Goal: Task Accomplishment & Management: Complete application form

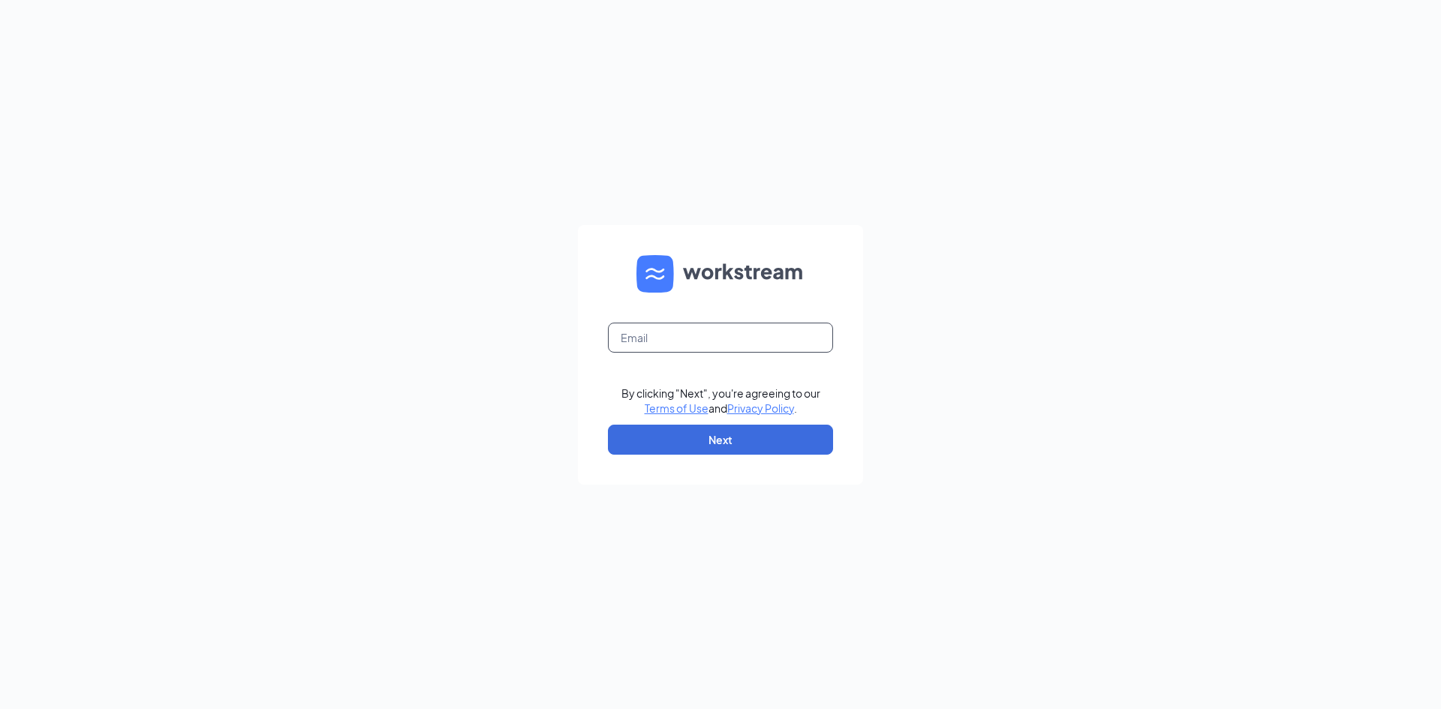
click at [702, 335] on input "text" at bounding box center [720, 338] width 225 height 30
type input "[PERSON_NAME][EMAIL_ADDRESS][DOMAIN_NAME]"
click at [702, 444] on button "Next" at bounding box center [720, 440] width 225 height 30
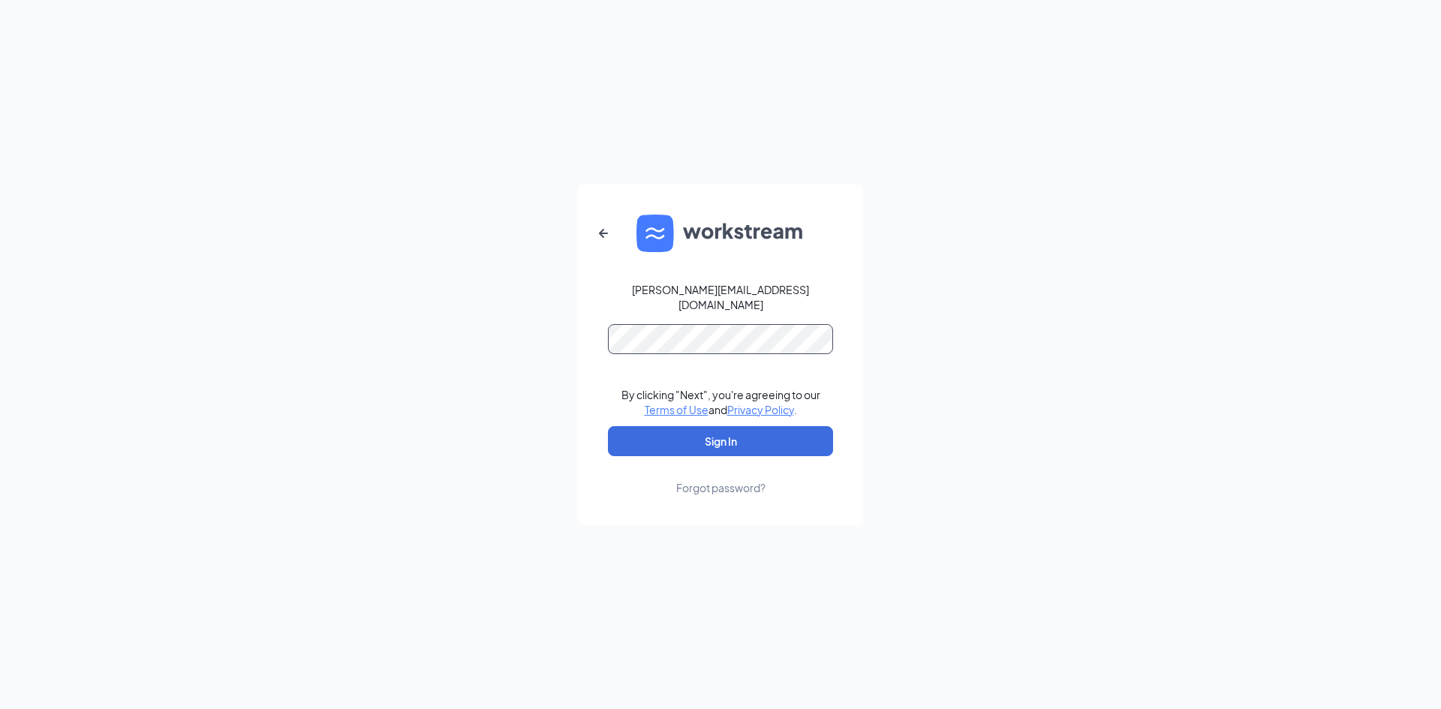
click at [608, 426] on button "Sign In" at bounding box center [720, 441] width 225 height 30
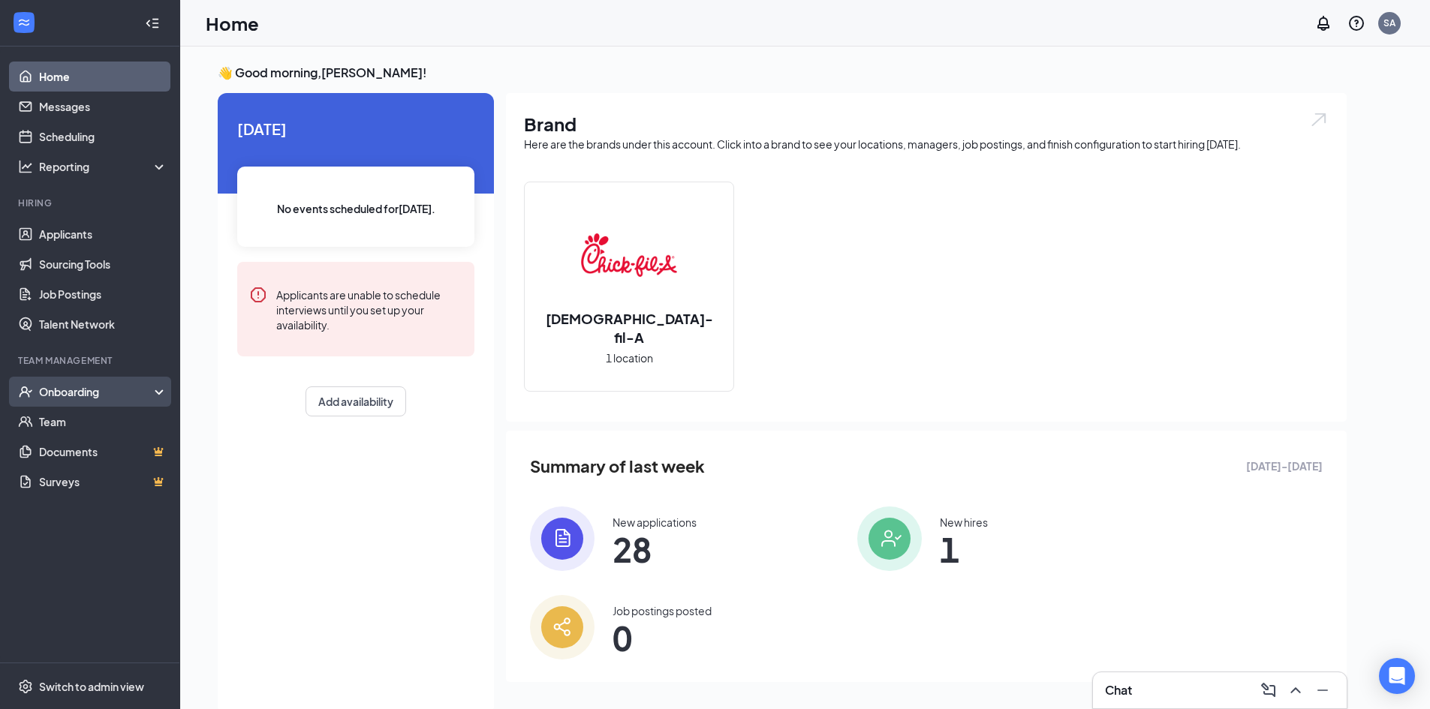
click at [150, 393] on div "Onboarding" at bounding box center [97, 391] width 116 height 15
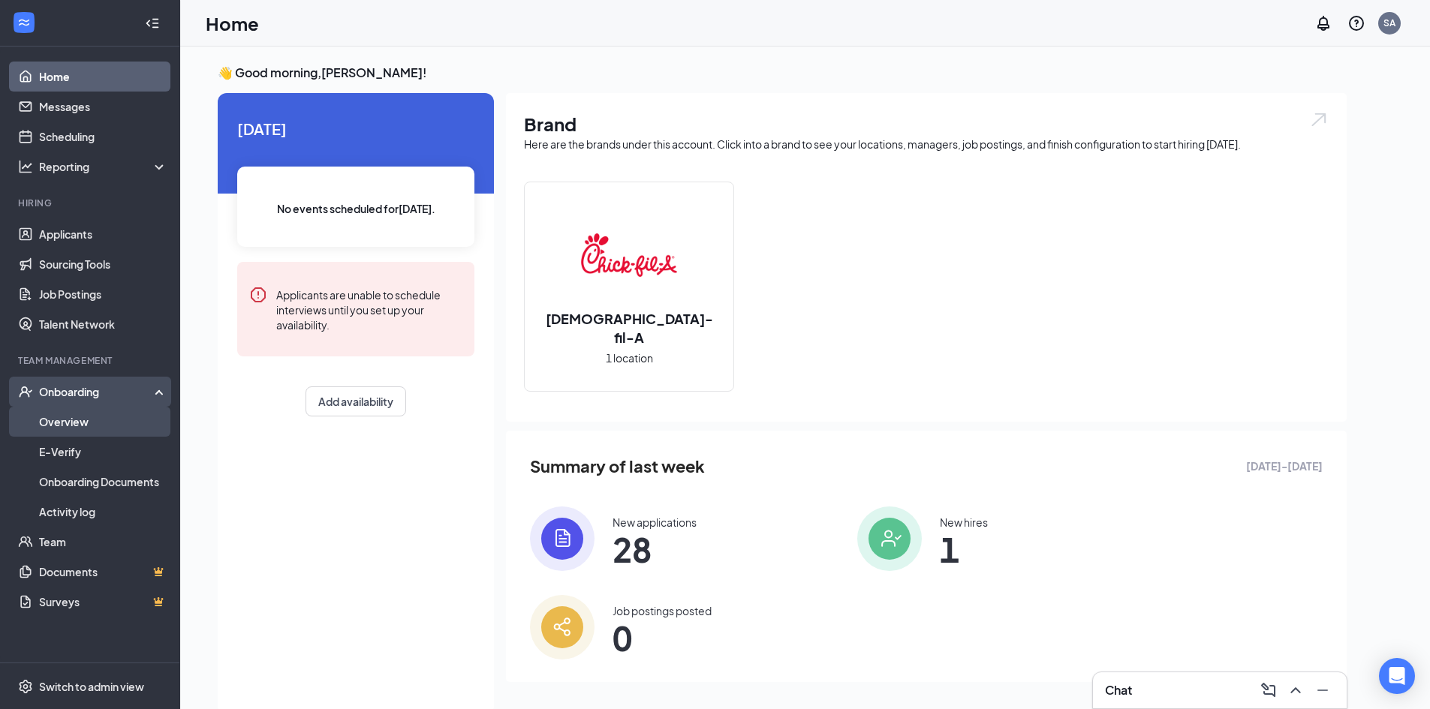
click at [131, 416] on link "Overview" at bounding box center [103, 422] width 128 height 30
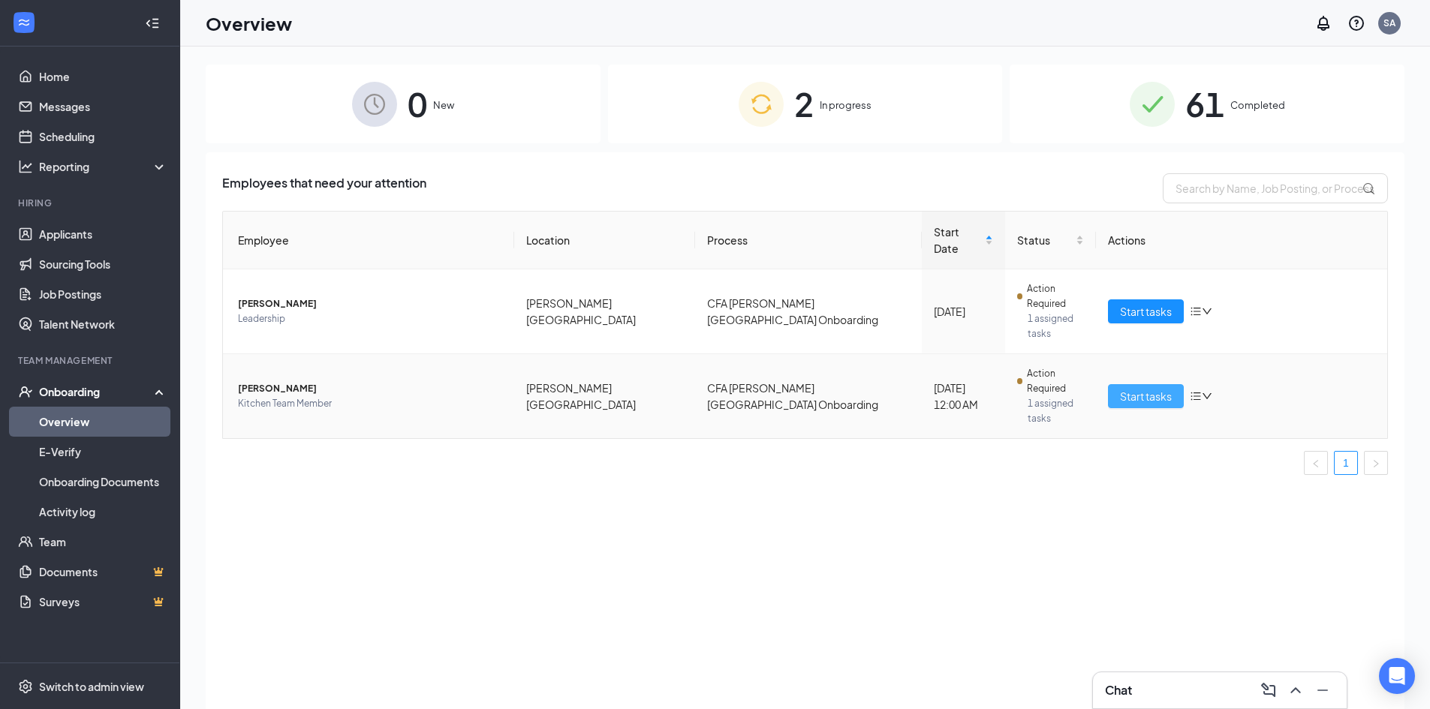
click at [1145, 388] on span "Start tasks" at bounding box center [1146, 396] width 52 height 17
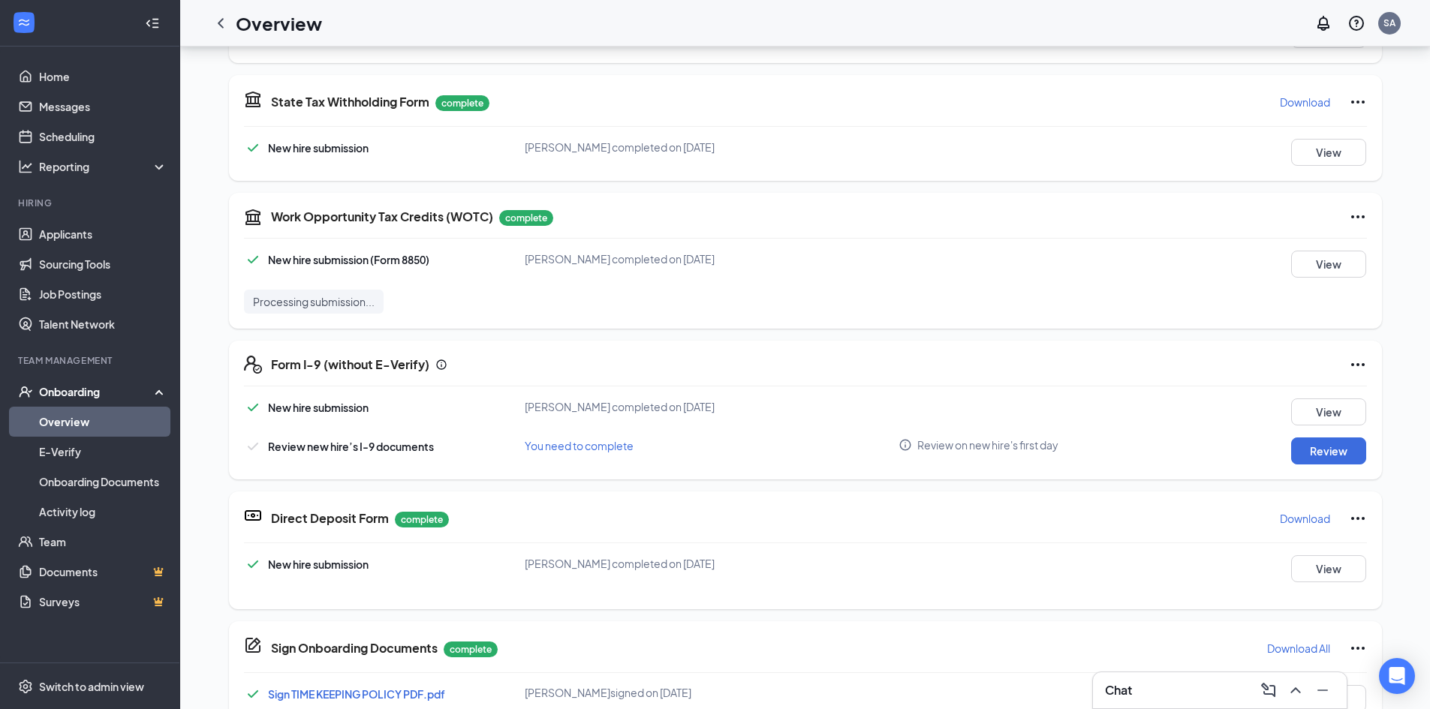
scroll to position [450, 0]
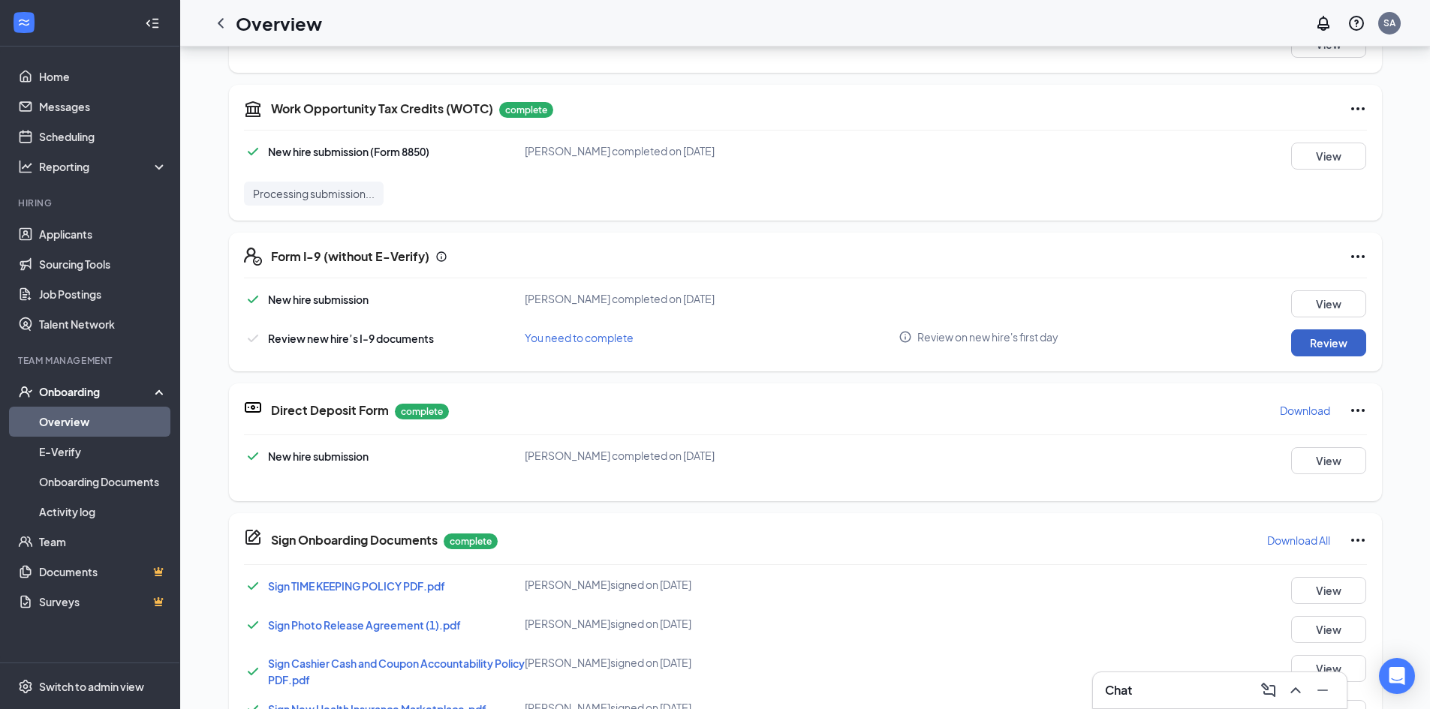
click at [1339, 341] on button "Review" at bounding box center [1328, 342] width 75 height 27
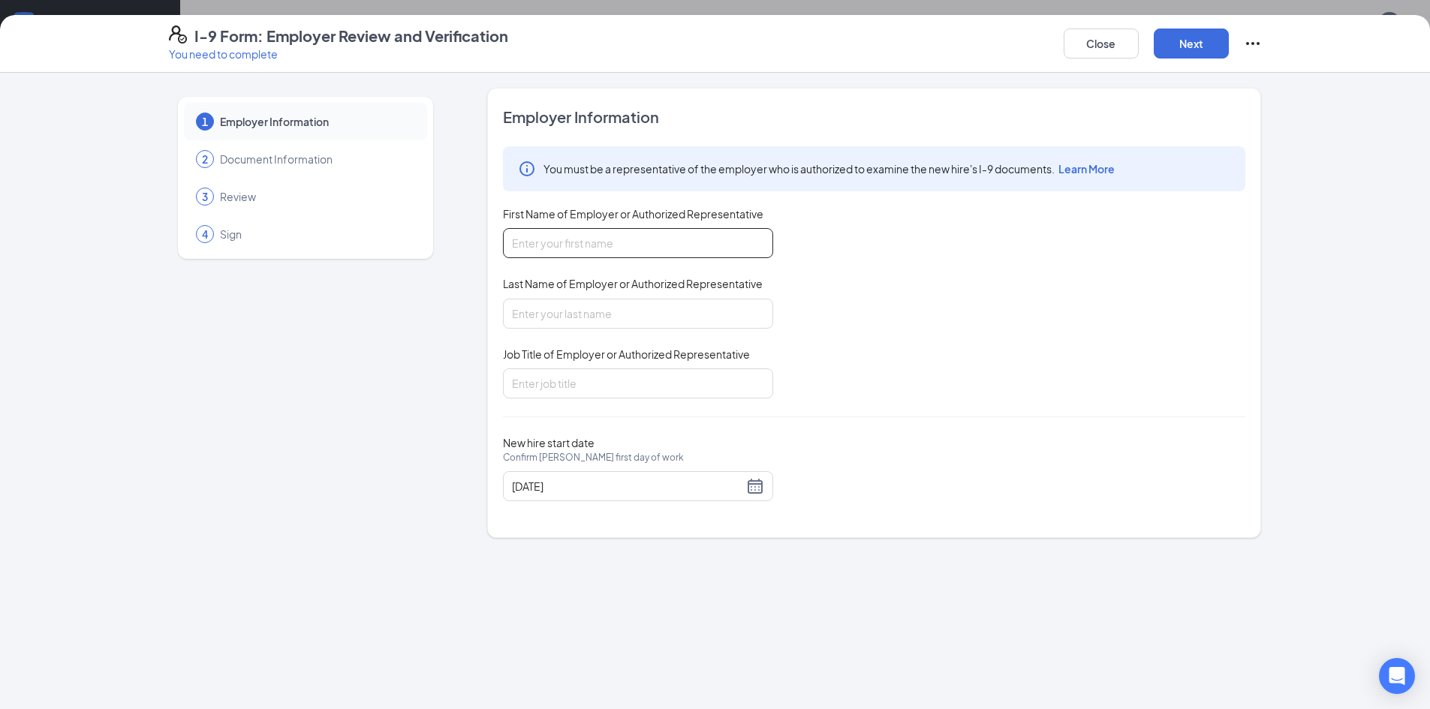
click at [647, 246] on input "First Name of Employer or Authorized Representative" at bounding box center [638, 243] width 270 height 30
type input "s"
type input "Shelly"
click at [644, 311] on input "Last Name of Employer or Authorized Representative" at bounding box center [638, 314] width 270 height 30
type input "a"
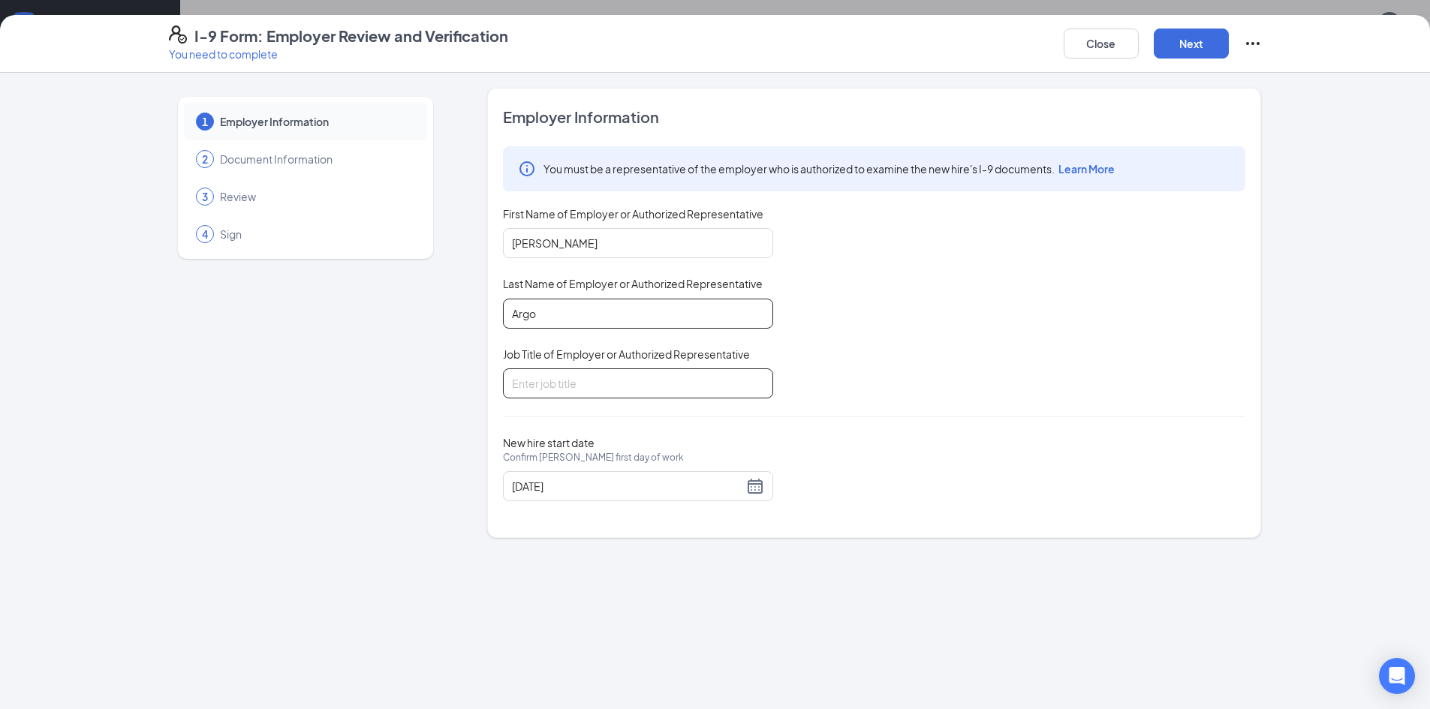
type input "Argo"
click at [643, 381] on input "Job Title of Employer or Authorized Representative" at bounding box center [638, 384] width 270 height 30
type input "Executive Director"
click at [1195, 41] on button "Next" at bounding box center [1191, 44] width 75 height 30
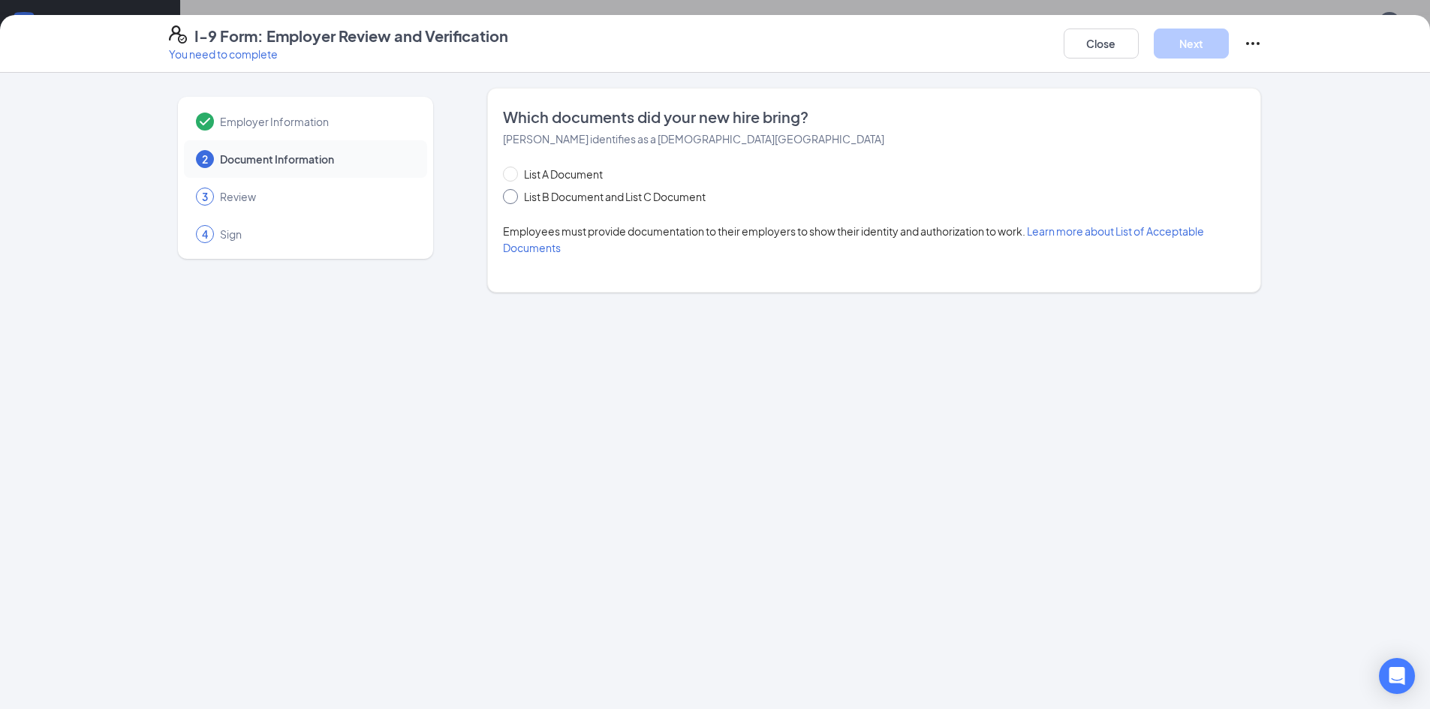
click at [652, 199] on span "List B Document and List C Document" at bounding box center [615, 196] width 194 height 17
click at [513, 199] on input "List B Document and List C Document" at bounding box center [508, 194] width 11 height 11
radio input "true"
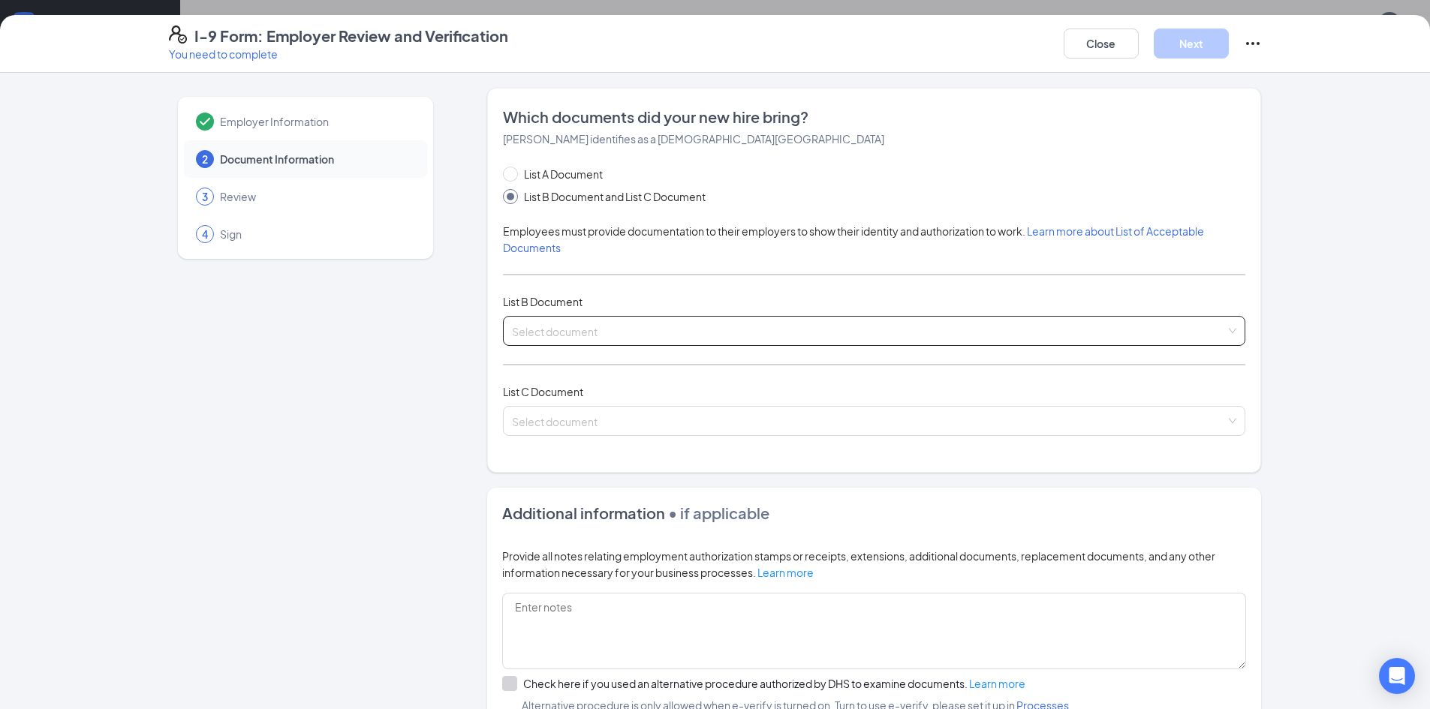
click at [630, 344] on span at bounding box center [869, 331] width 714 height 29
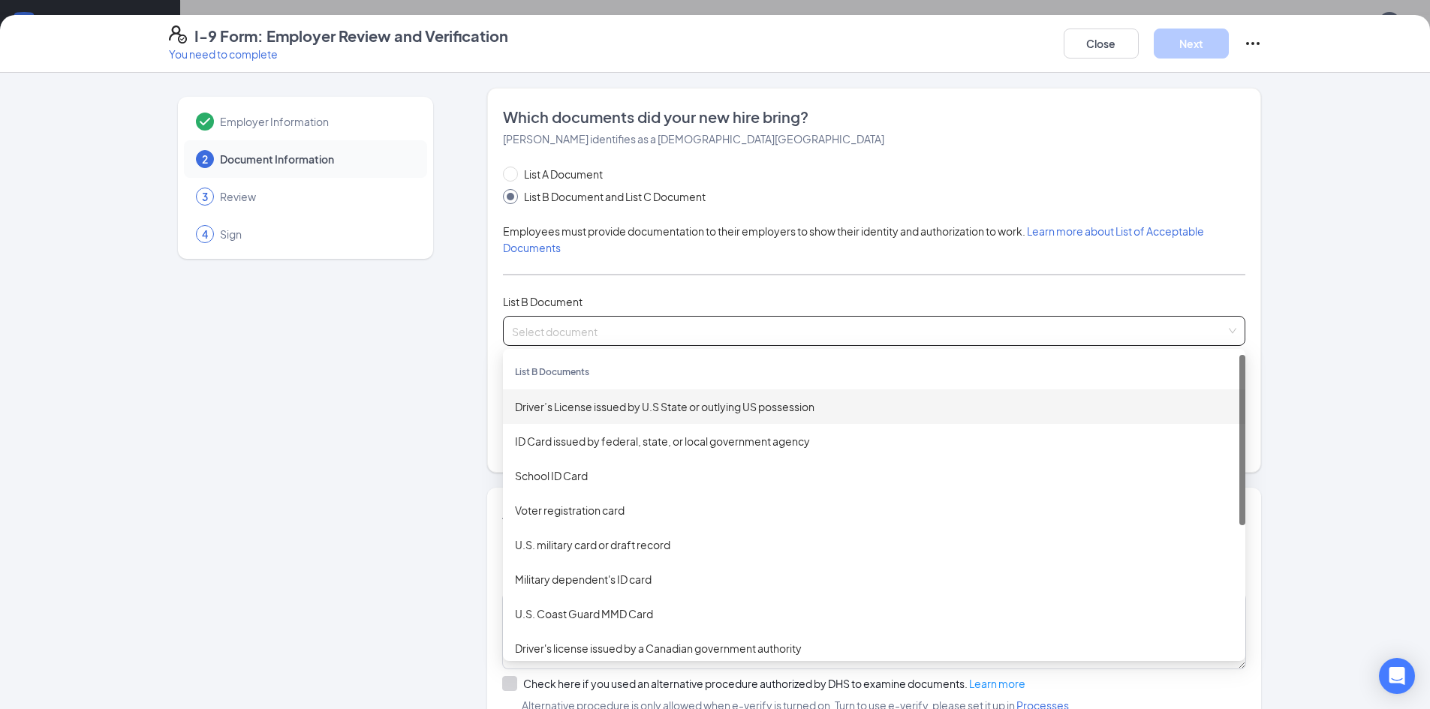
click at [627, 398] on div "Driver’s License issued by U.S State or outlying US possession" at bounding box center [874, 407] width 742 height 35
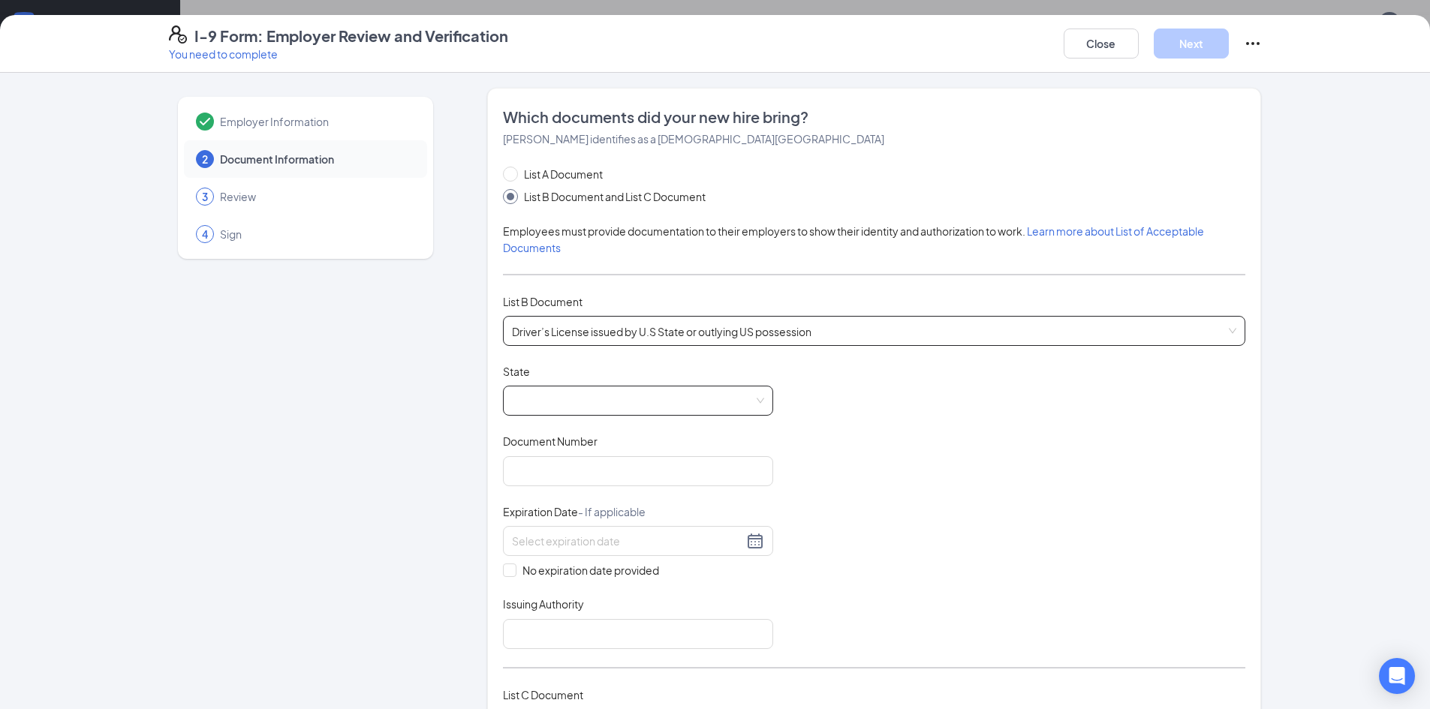
click at [627, 401] on span at bounding box center [638, 401] width 252 height 29
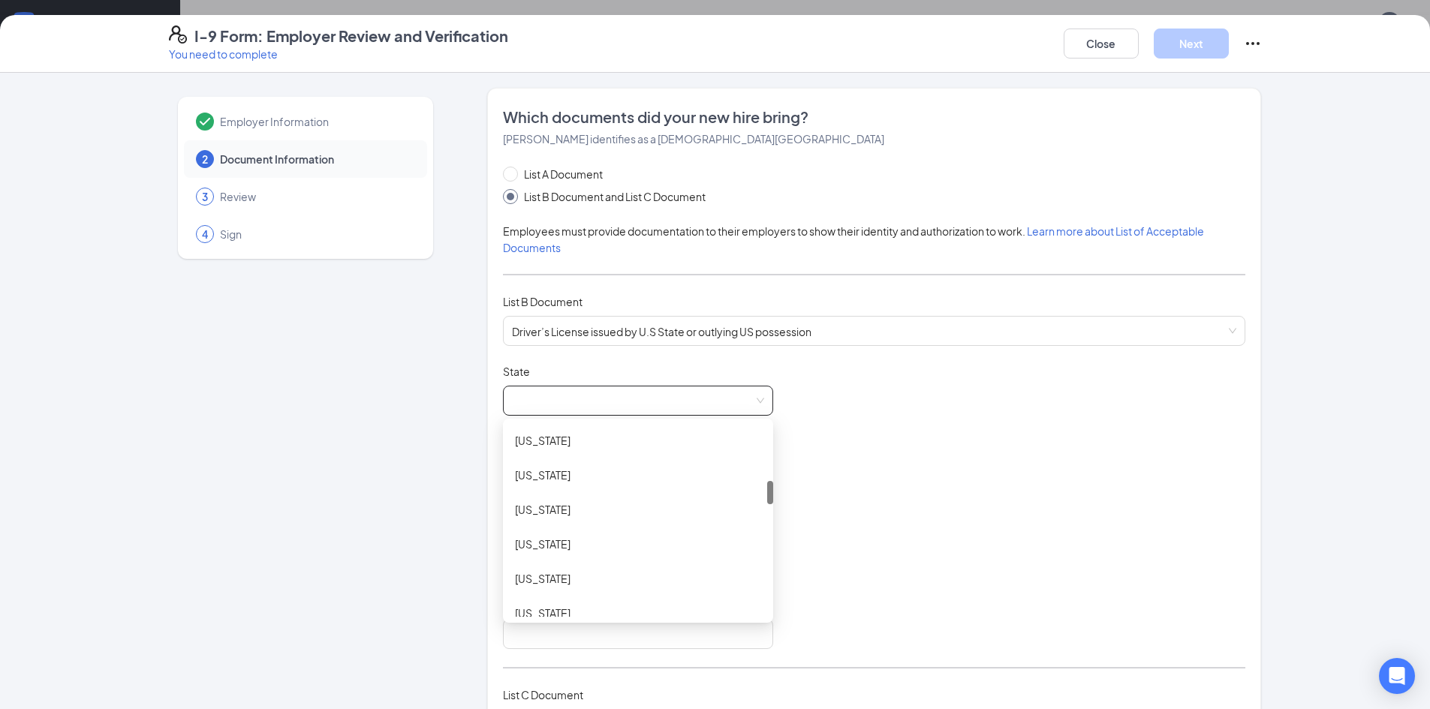
scroll to position [525, 0]
click at [572, 597] on div "Louisiana" at bounding box center [638, 607] width 270 height 35
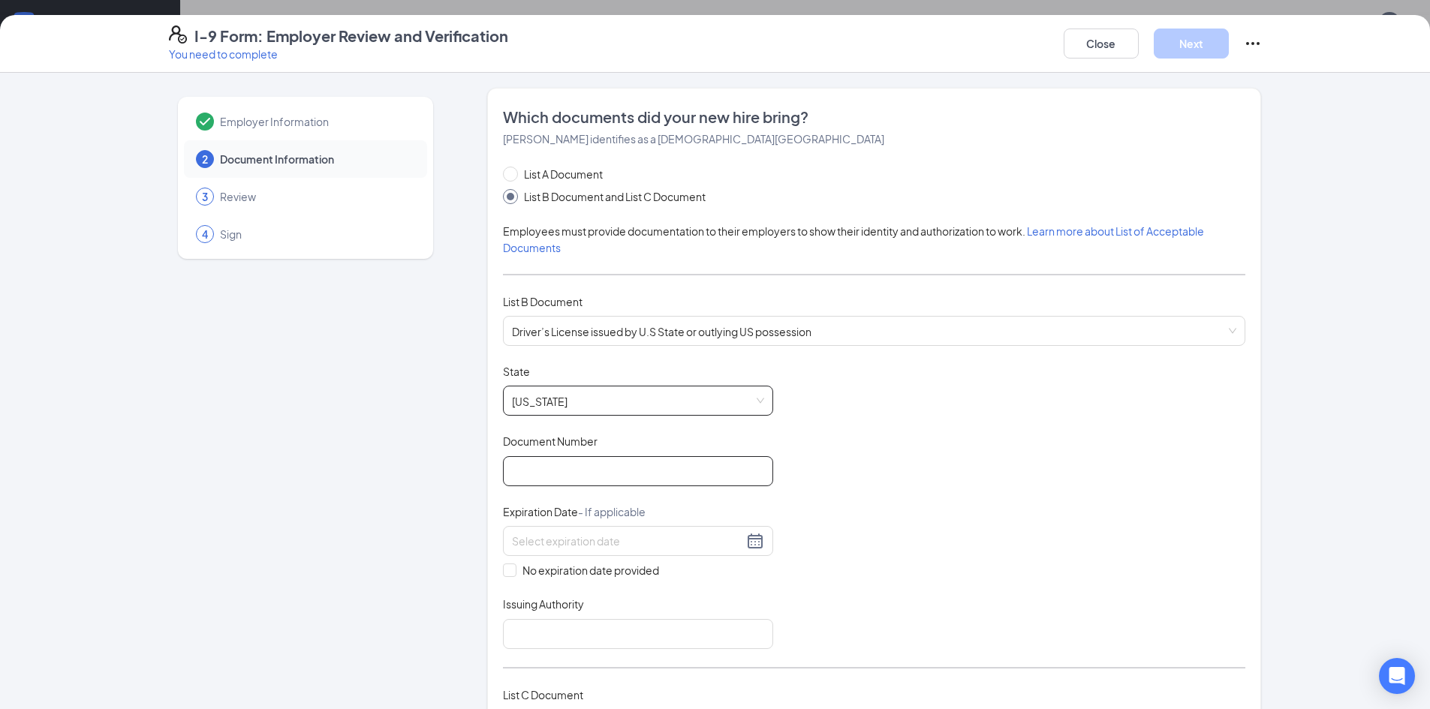
click at [564, 470] on input "Document Number" at bounding box center [638, 471] width 270 height 30
type input "013244299"
click at [552, 540] on input at bounding box center [627, 541] width 231 height 17
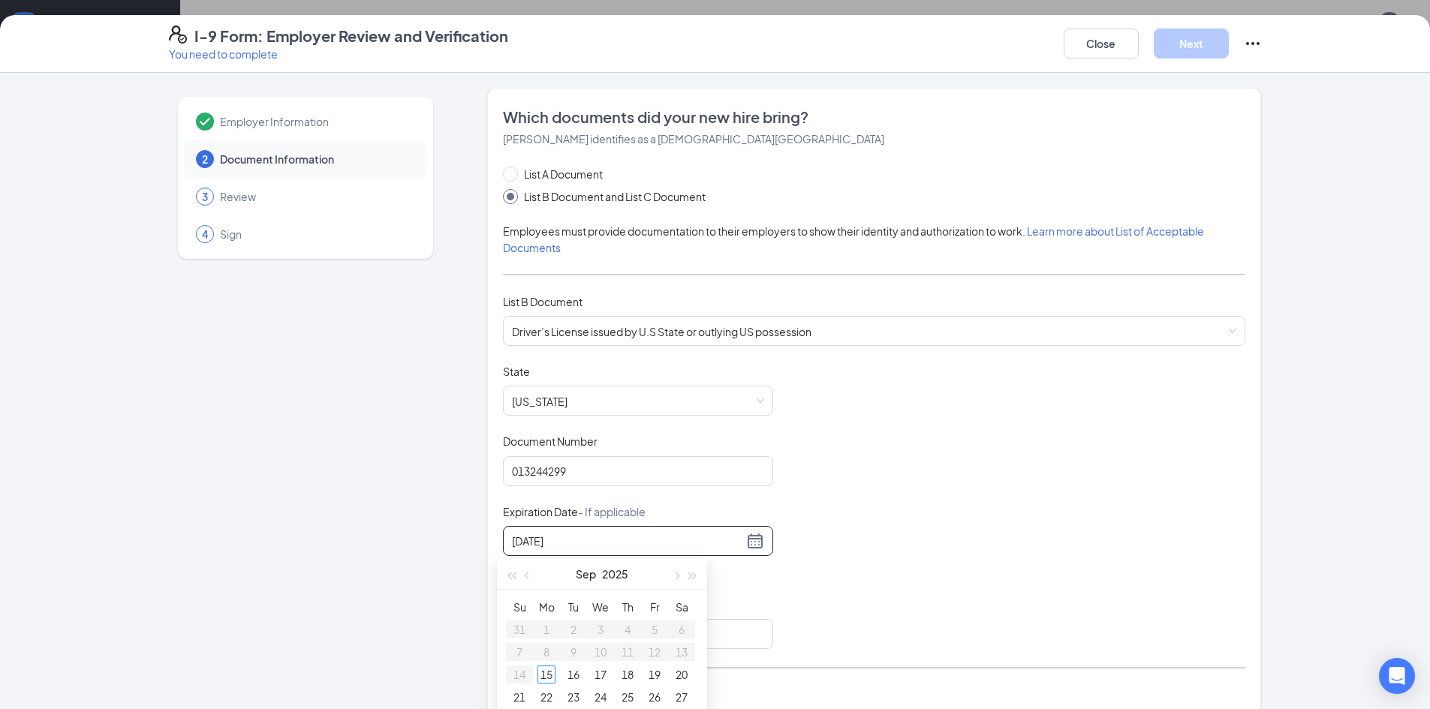
click at [751, 538] on div "10/19/2020" at bounding box center [638, 541] width 252 height 18
click at [693, 577] on span "button" at bounding box center [693, 577] width 8 height 8
click at [689, 575] on span "button" at bounding box center [693, 577] width 8 height 8
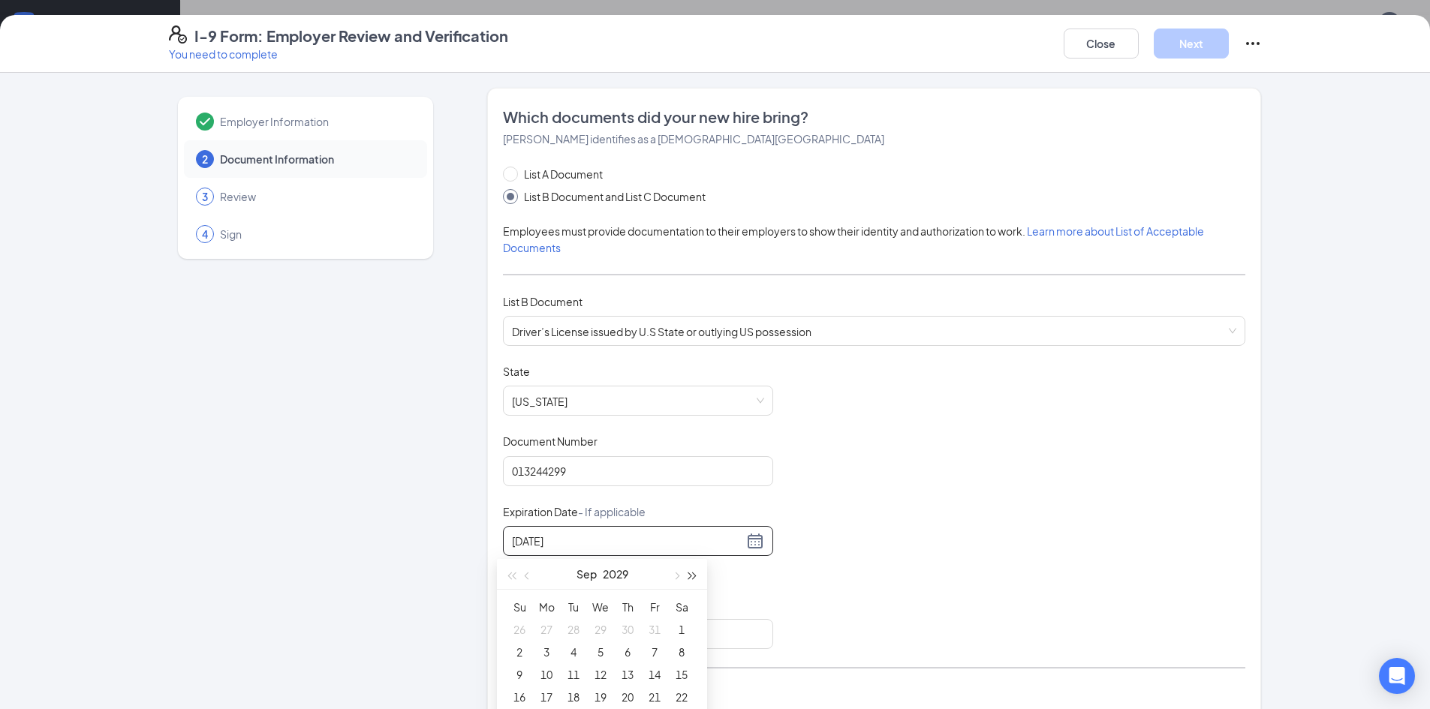
click at [689, 575] on span "button" at bounding box center [693, 577] width 8 height 8
click at [678, 575] on span "button" at bounding box center [676, 577] width 8 height 8
type input "10/19/2030"
click at [673, 672] on div "19" at bounding box center [681, 675] width 18 height 18
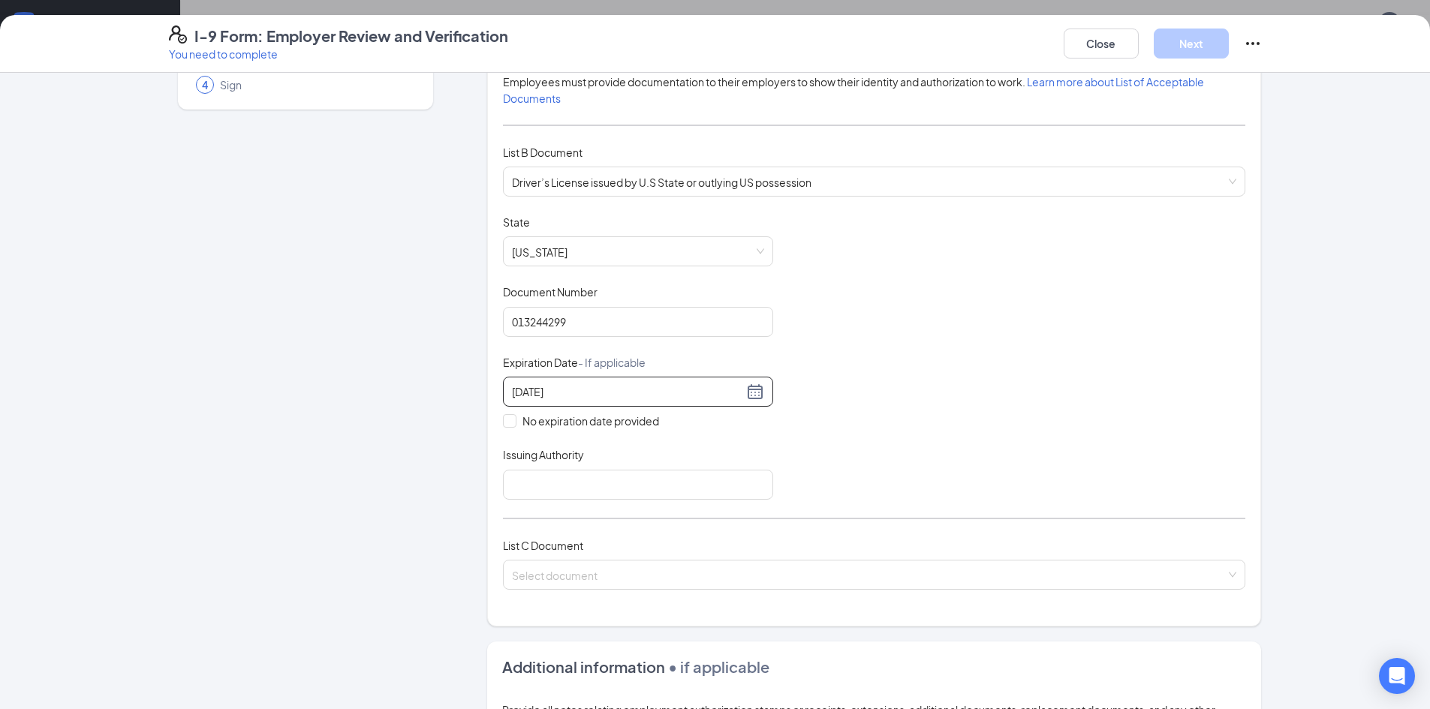
scroll to position [150, 0]
click at [674, 483] on input "Issuing Authority" at bounding box center [638, 484] width 270 height 30
type input "Louisiana Dept of Motor Vechicle"
click at [668, 566] on input "search" at bounding box center [869, 571] width 714 height 23
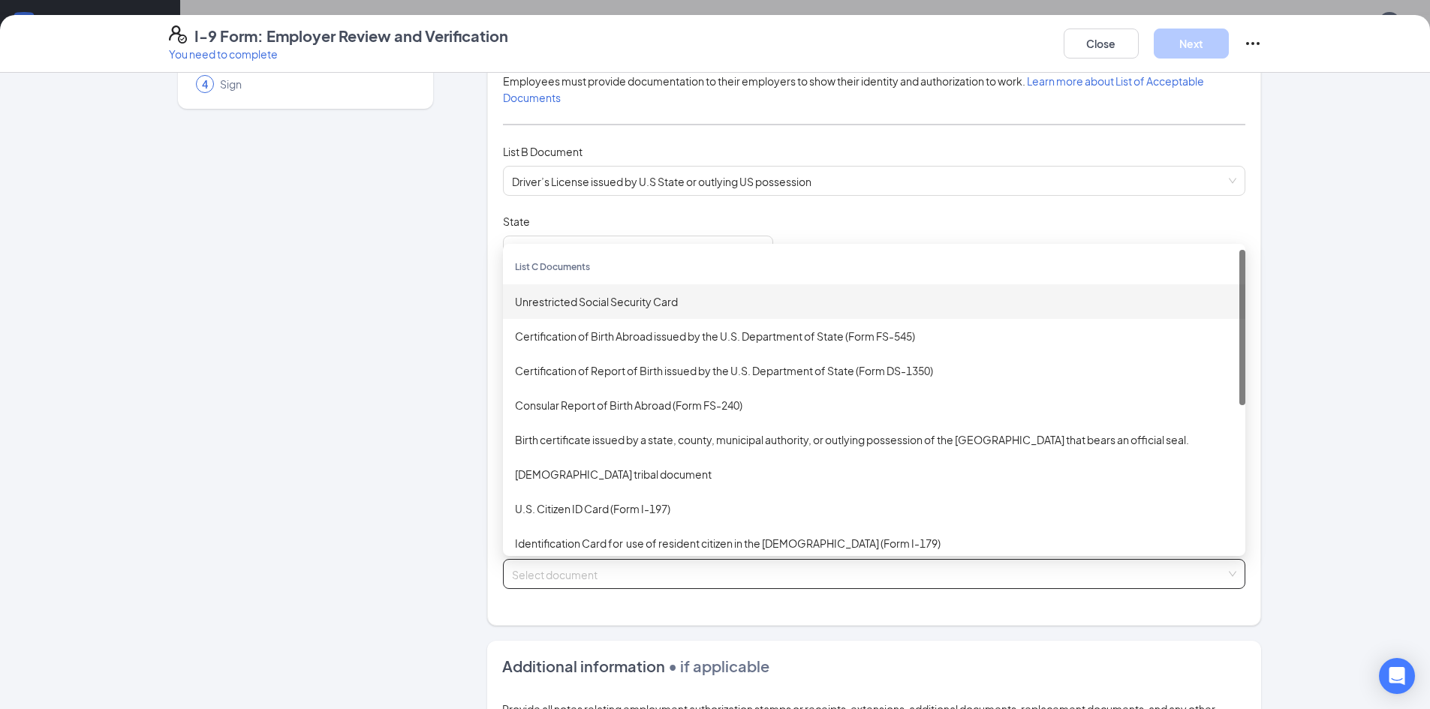
click at [626, 307] on div "Unrestricted Social Security Card" at bounding box center [874, 301] width 718 height 17
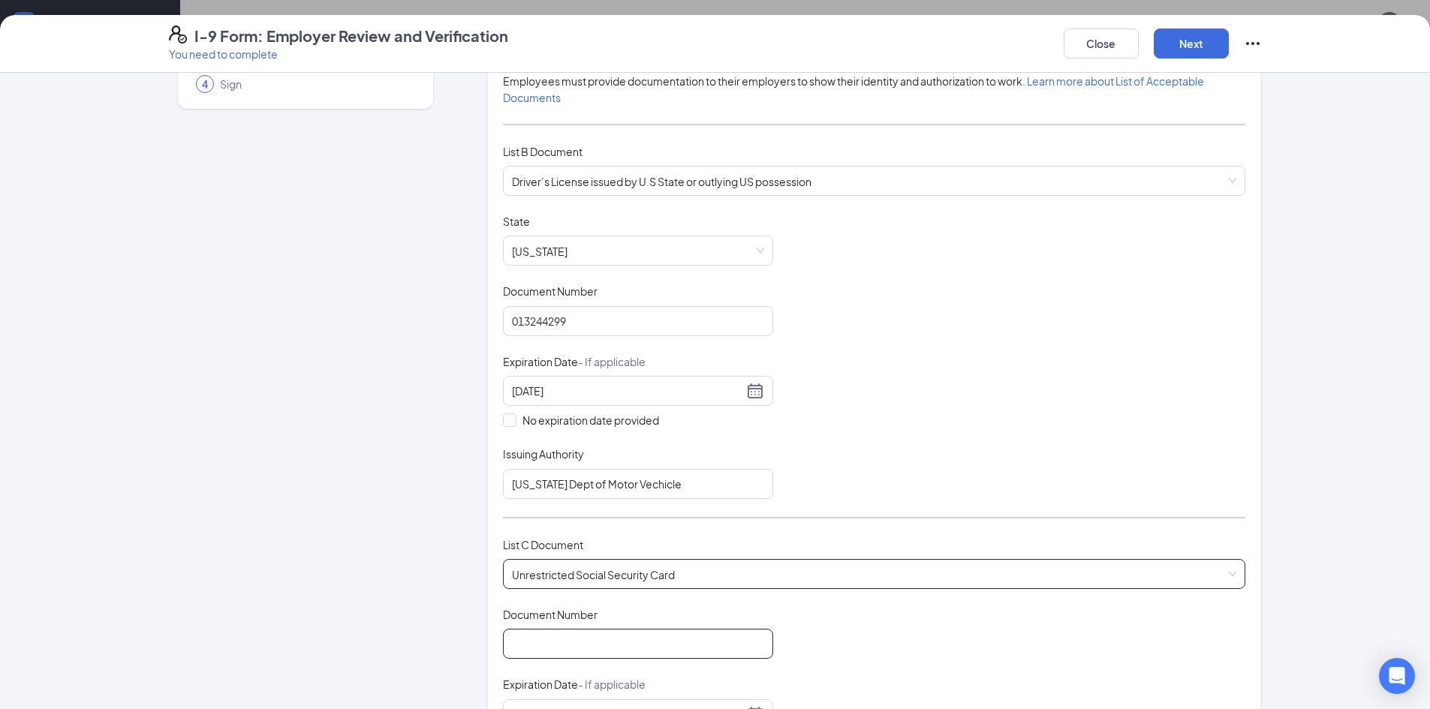
click at [599, 636] on input "Document Number" at bounding box center [638, 644] width 270 height 30
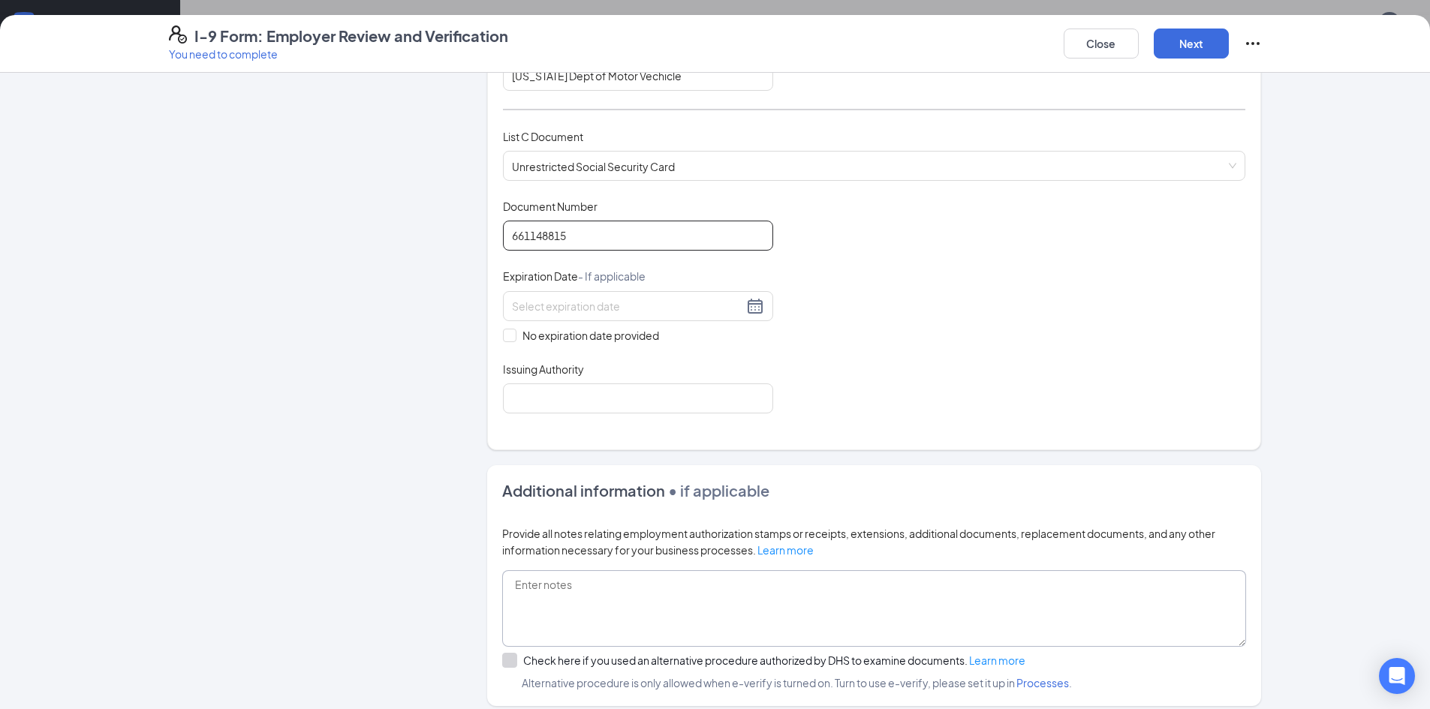
scroll to position [600, 0]
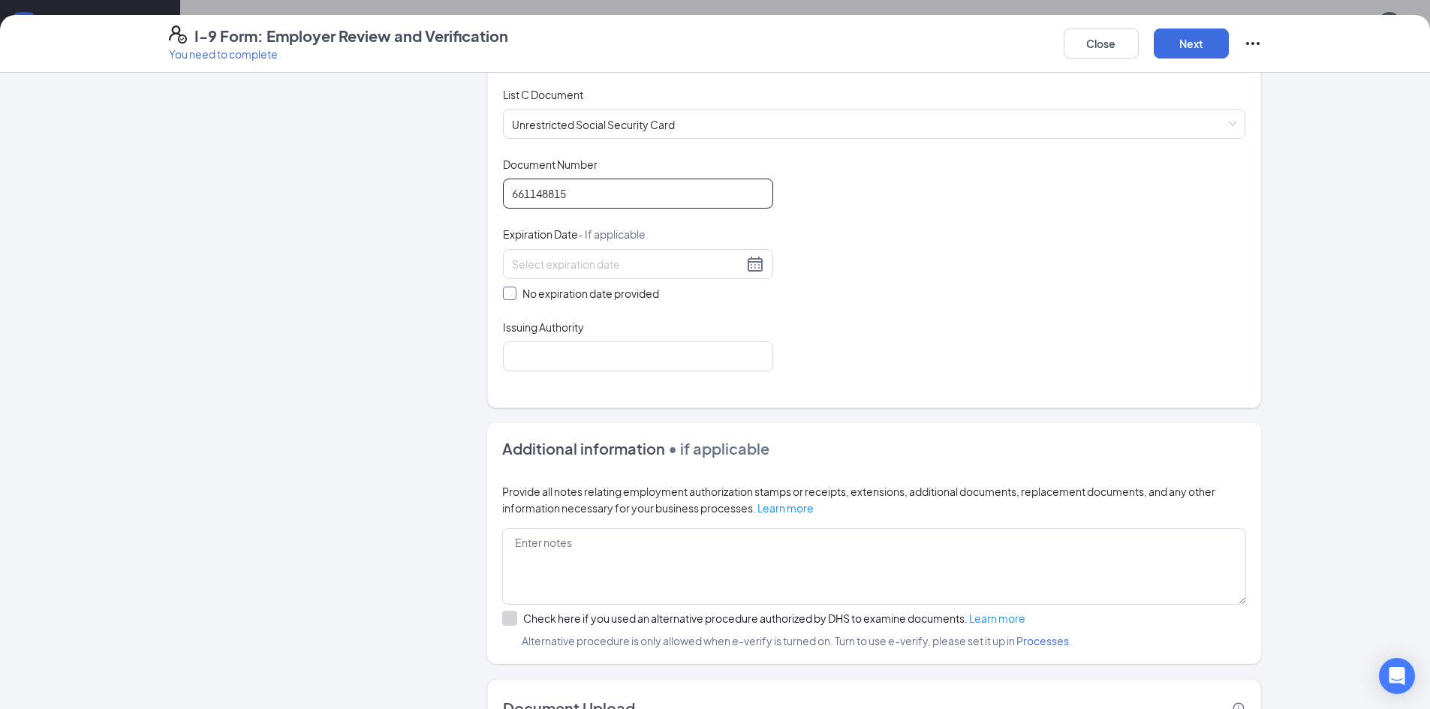
type input "661148815"
click at [516, 296] on span "No expiration date provided" at bounding box center [590, 293] width 149 height 17
click at [511, 296] on input "No expiration date provided" at bounding box center [508, 292] width 11 height 11
checkbox input "true"
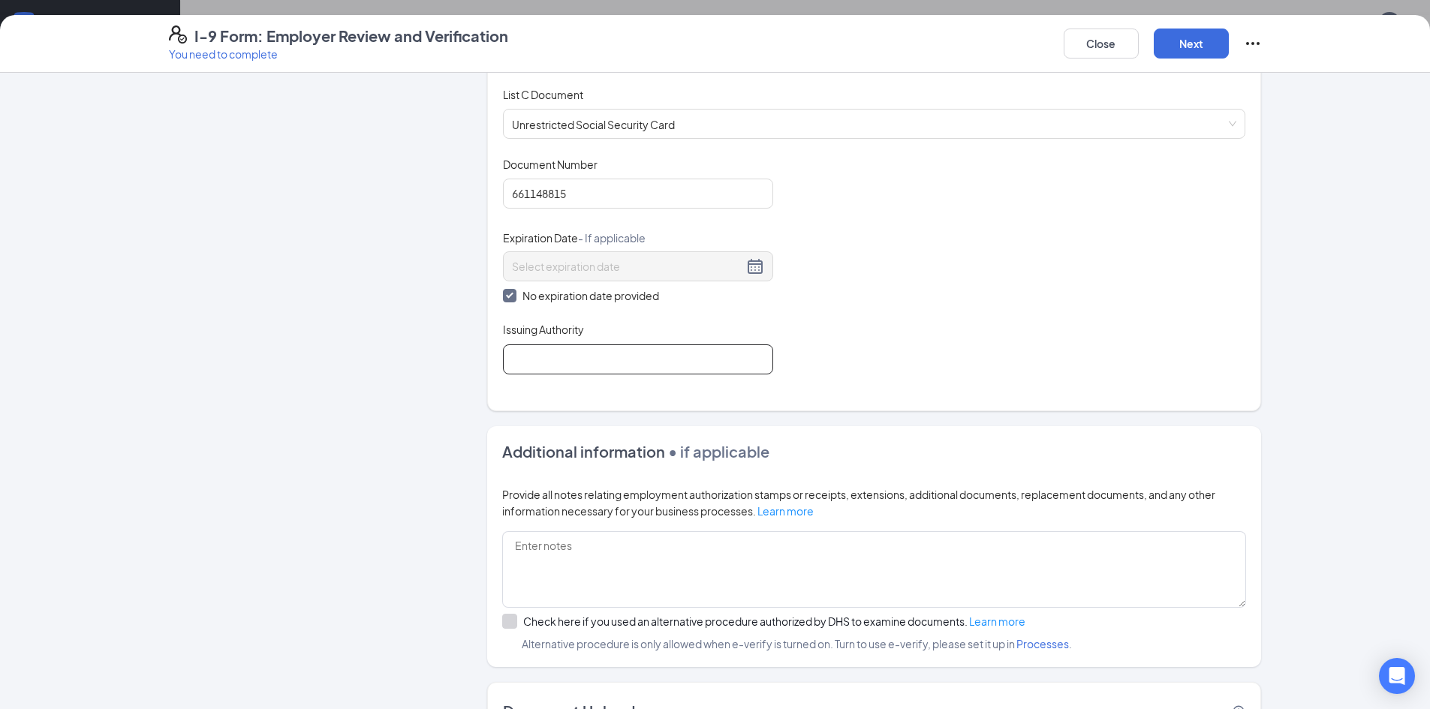
click at [532, 359] on input "Issuing Authority" at bounding box center [638, 359] width 270 height 30
type input "Social Administration"
click at [1175, 47] on button "Next" at bounding box center [1191, 44] width 75 height 30
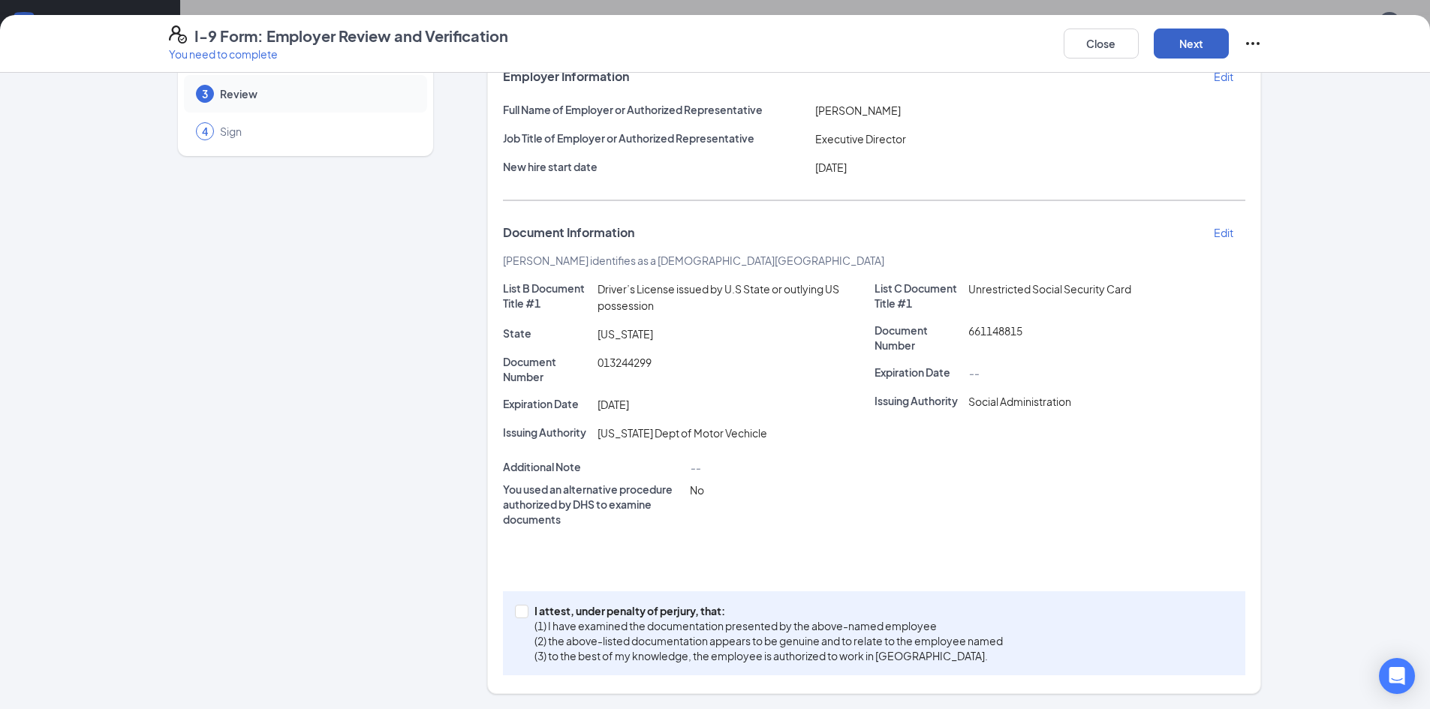
scroll to position [103, 0]
click at [515, 613] on input "I attest, under penalty of perjury, that: (1) I have examined the documentation…" at bounding box center [520, 610] width 11 height 11
checkbox input "true"
click at [1210, 41] on button "Next" at bounding box center [1191, 44] width 75 height 30
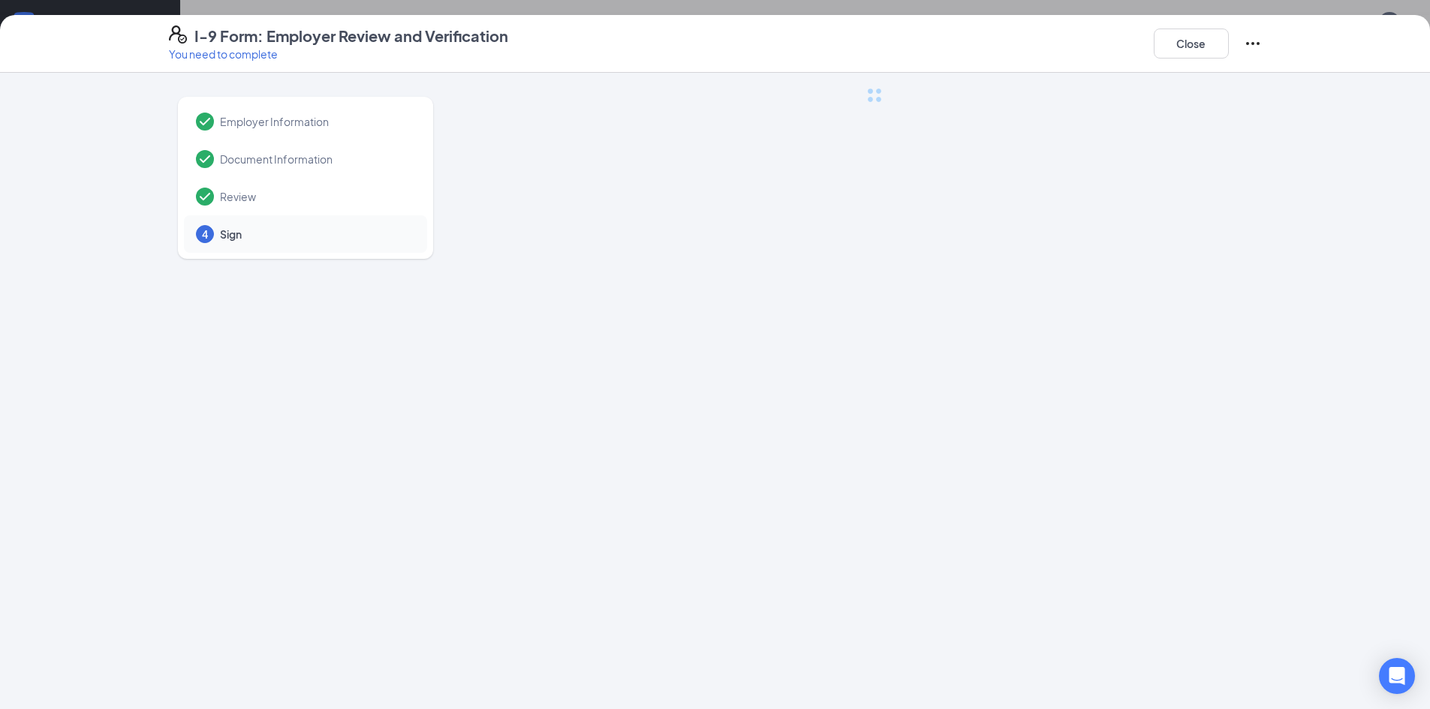
scroll to position [0, 0]
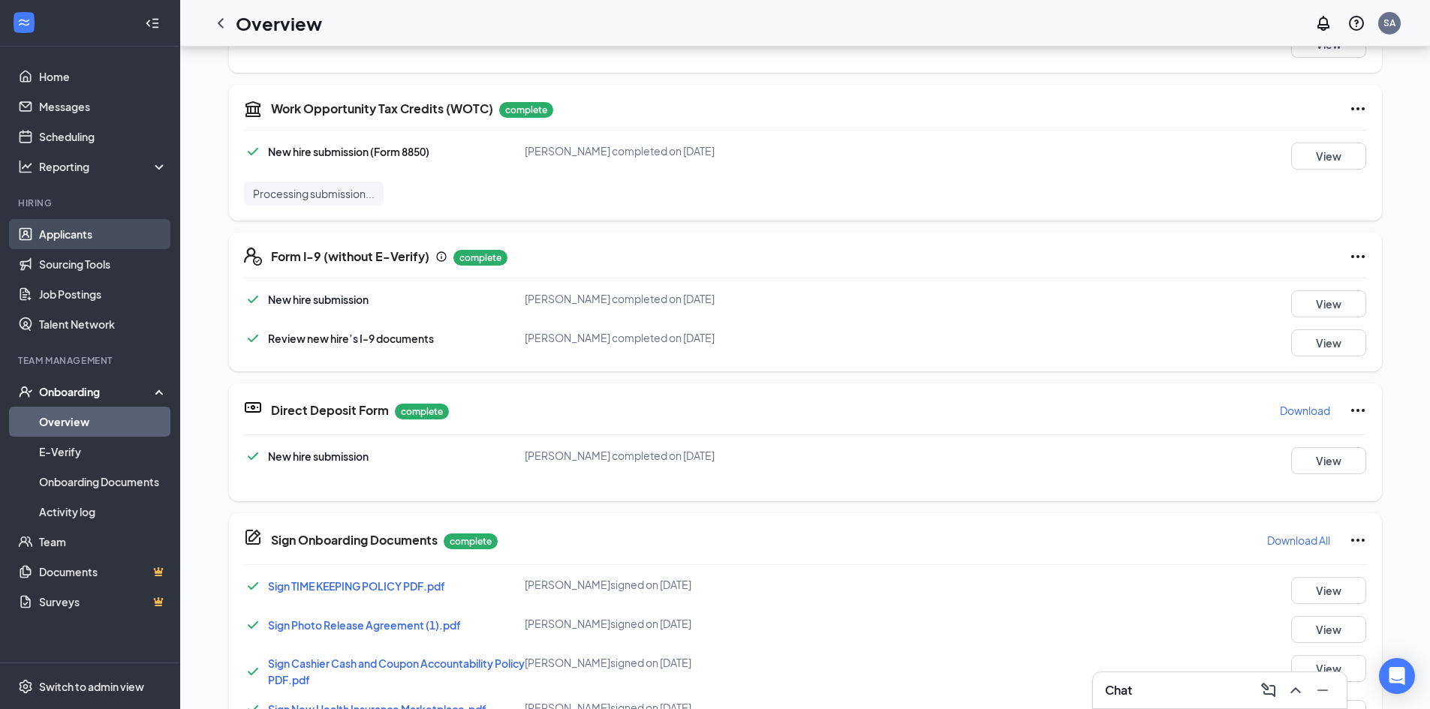
click at [83, 236] on link "Applicants" at bounding box center [103, 234] width 128 height 30
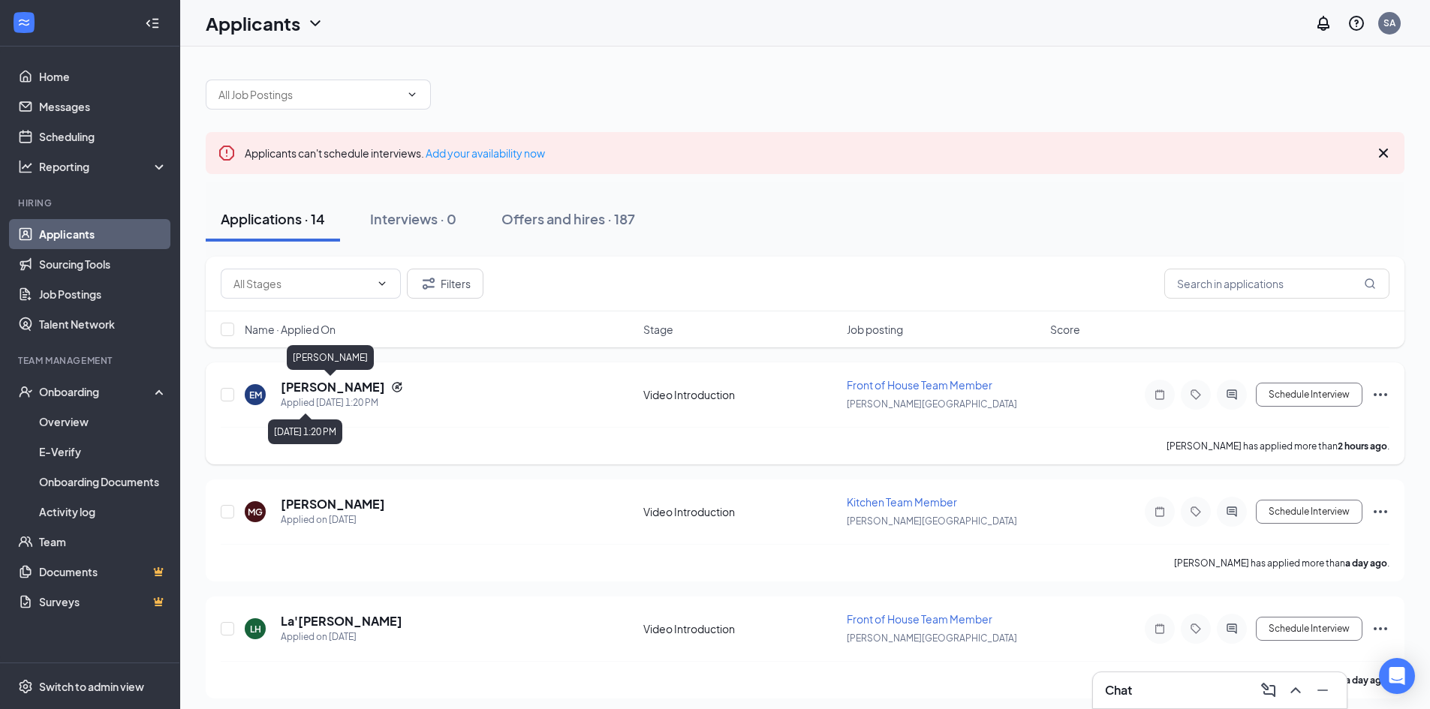
click at [328, 387] on h5 "EVERIL MCCOY" at bounding box center [333, 387] width 104 height 17
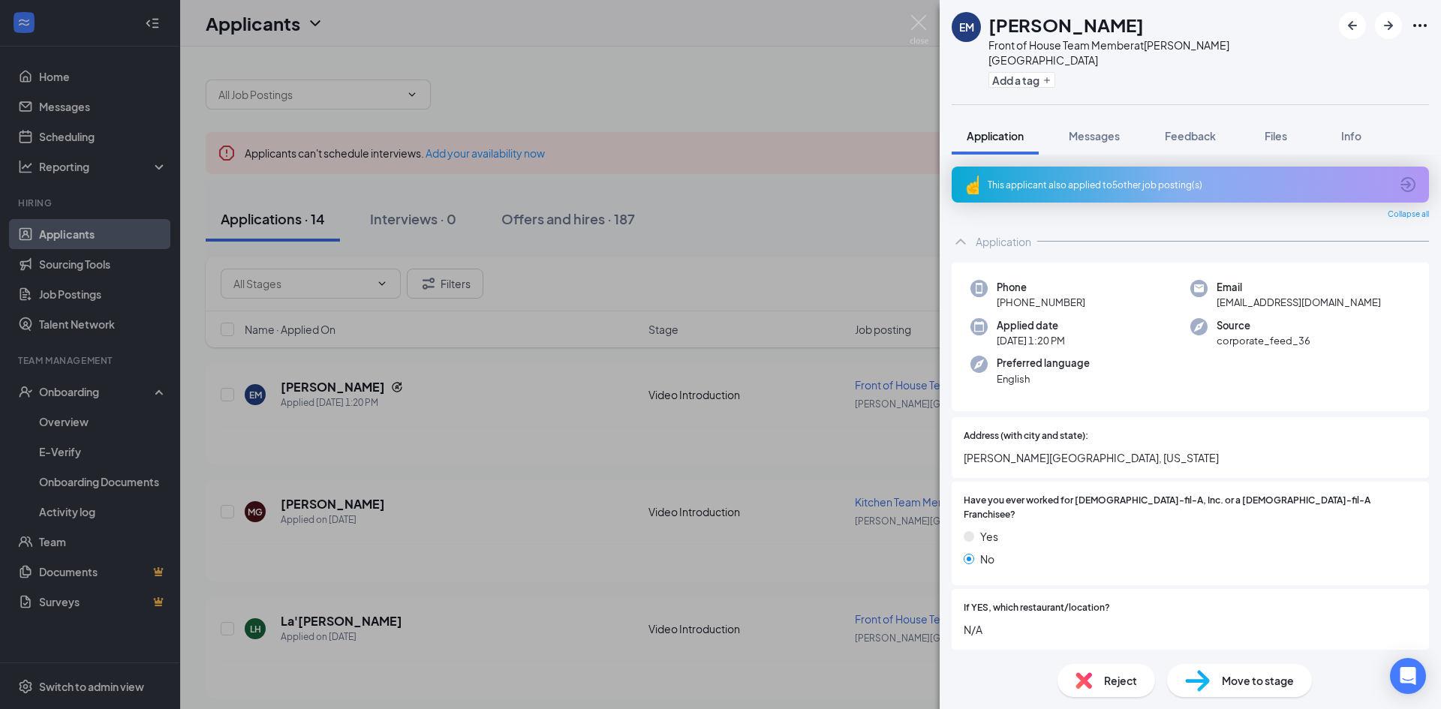
click at [1211, 179] on div "This applicant also applied to 5 other job posting(s)" at bounding box center [1189, 185] width 402 height 13
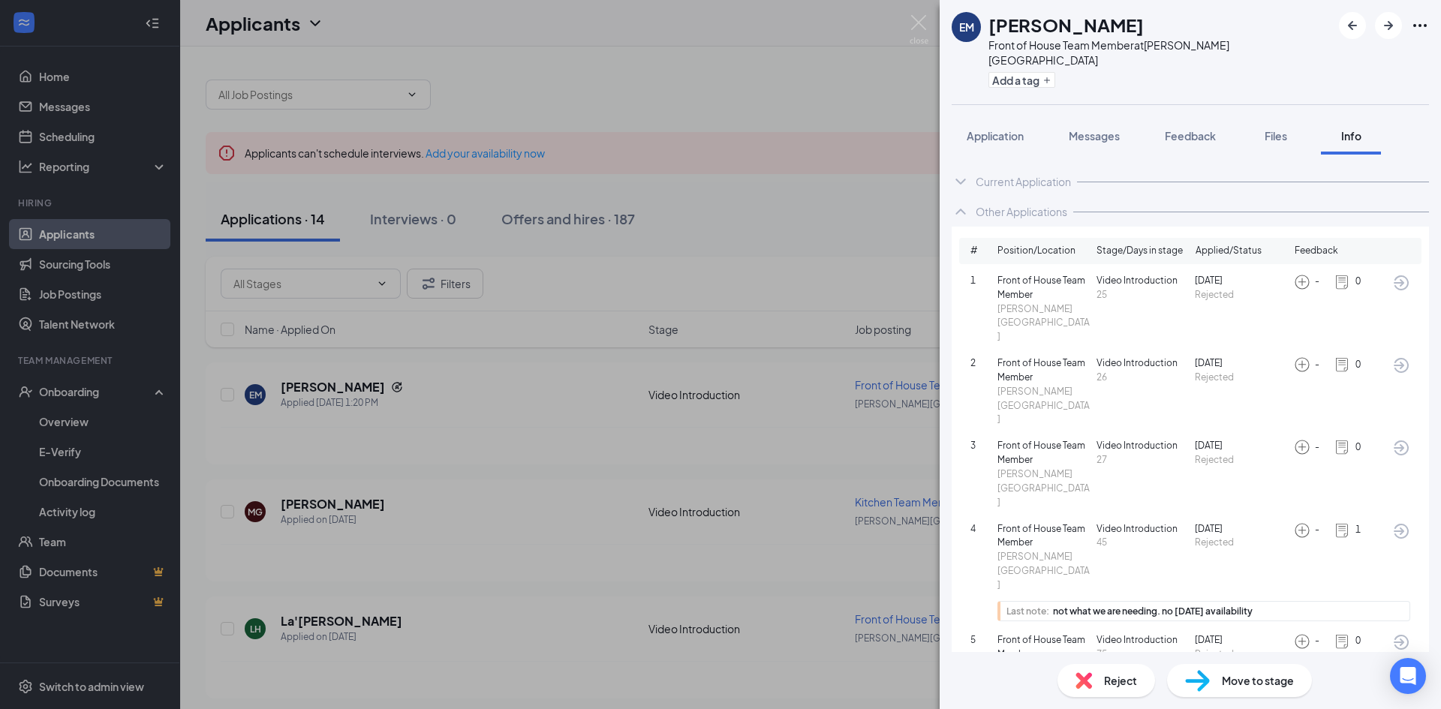
click at [1085, 690] on div "Reject" at bounding box center [1106, 680] width 98 height 33
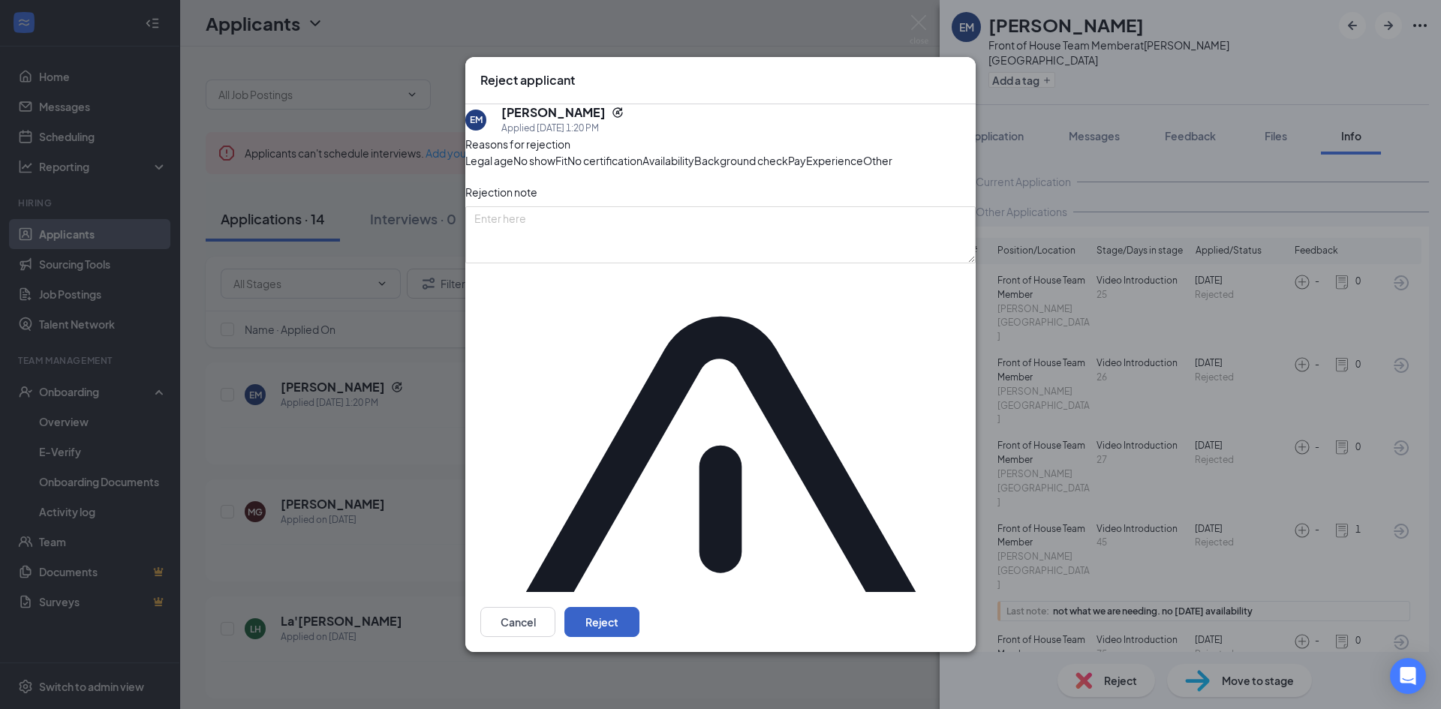
click at [639, 607] on button "Reject" at bounding box center [601, 622] width 75 height 30
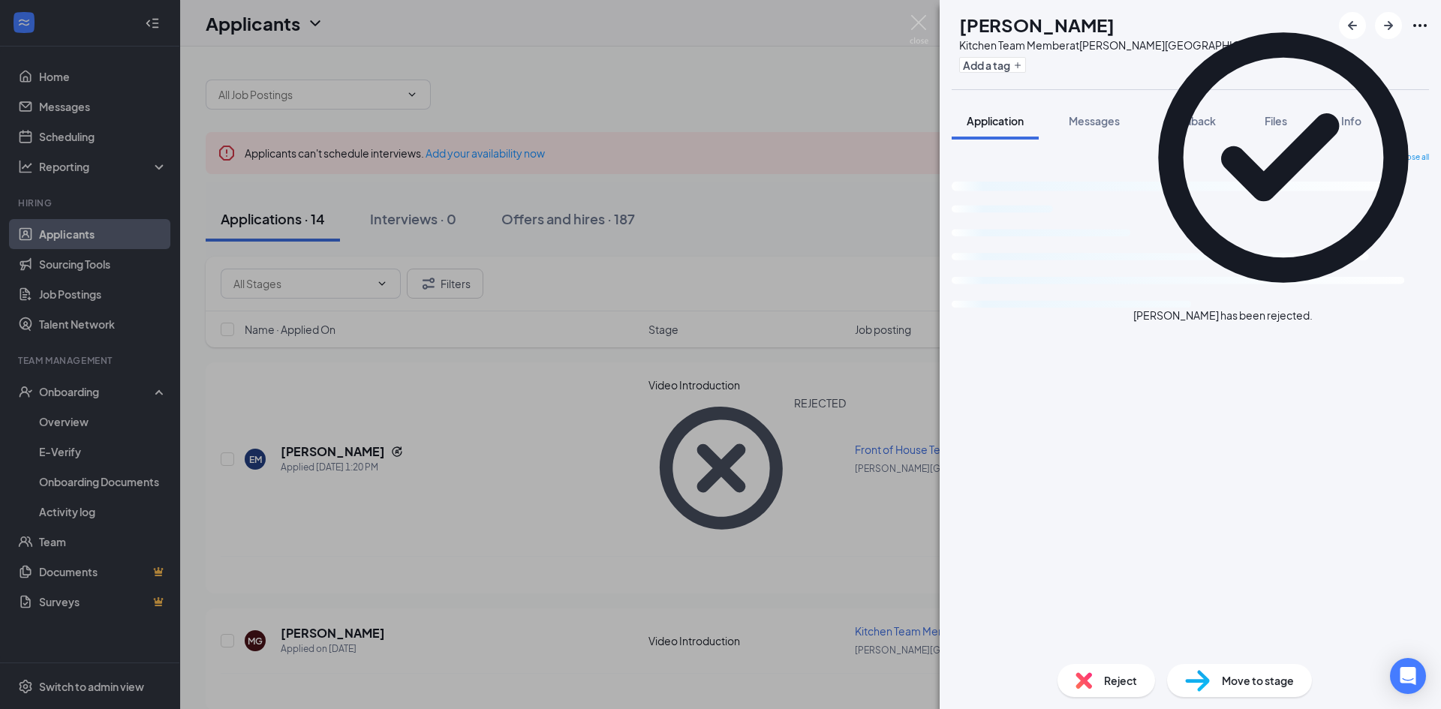
click at [518, 439] on div "MG Mary Giaccone freeman Kitchen Team Member at Denham Springs Add a tag Applic…" at bounding box center [720, 354] width 1441 height 709
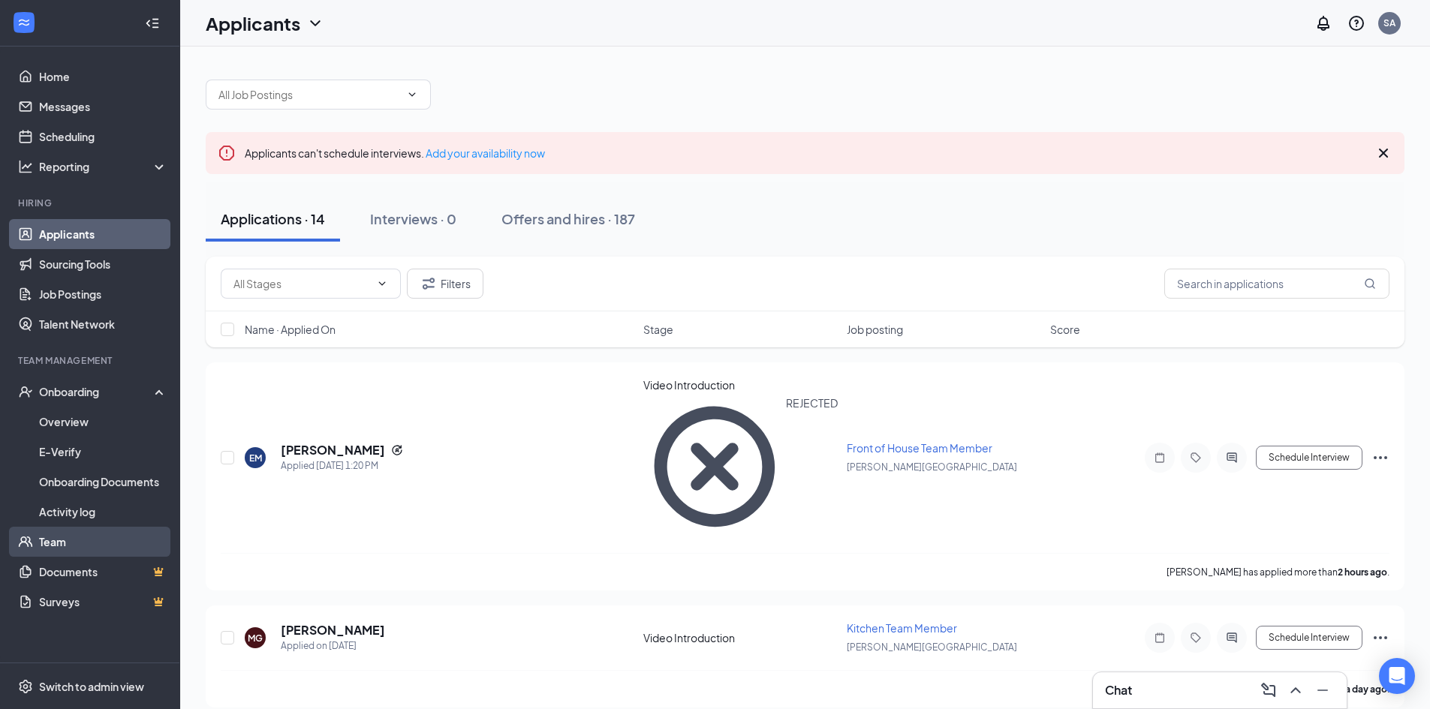
click at [56, 547] on link "Team" at bounding box center [103, 542] width 128 height 30
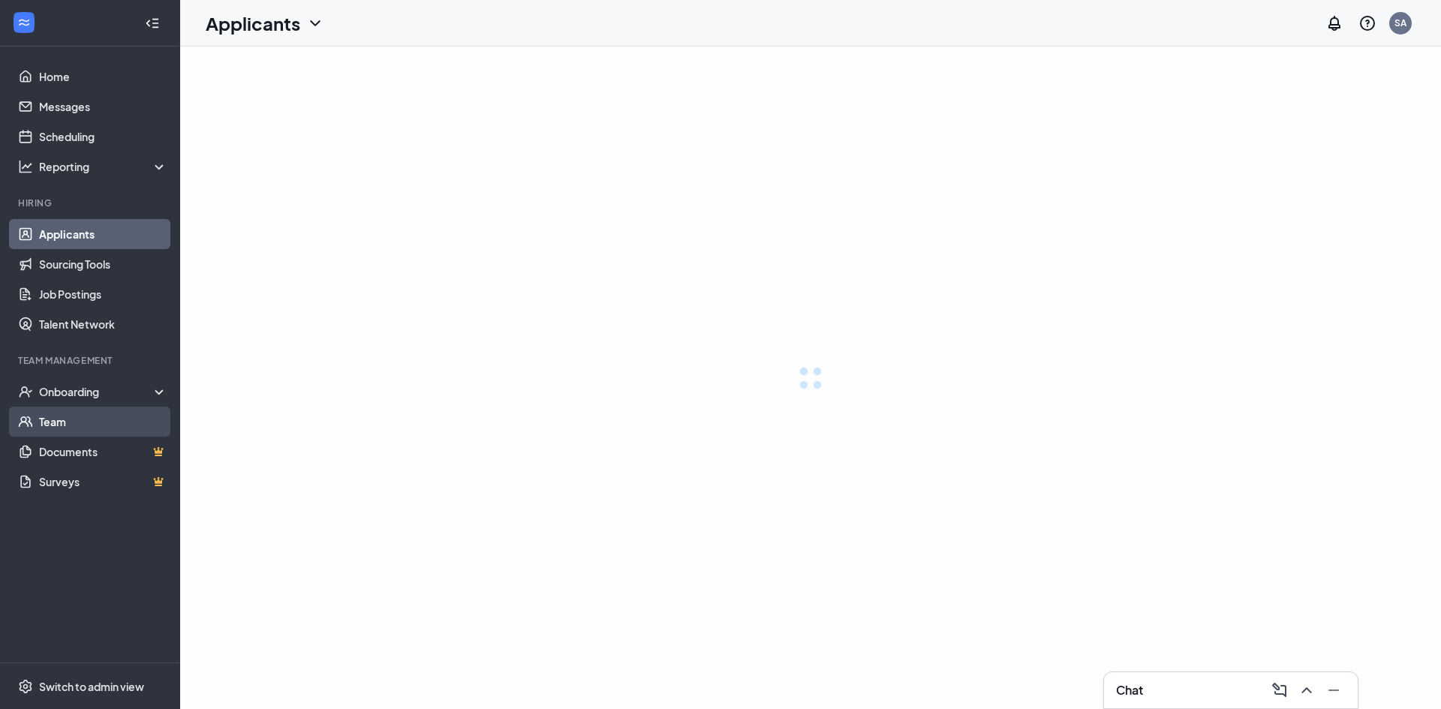
click at [77, 417] on link "Team" at bounding box center [103, 422] width 128 height 30
